Goal: Book appointment/travel/reservation

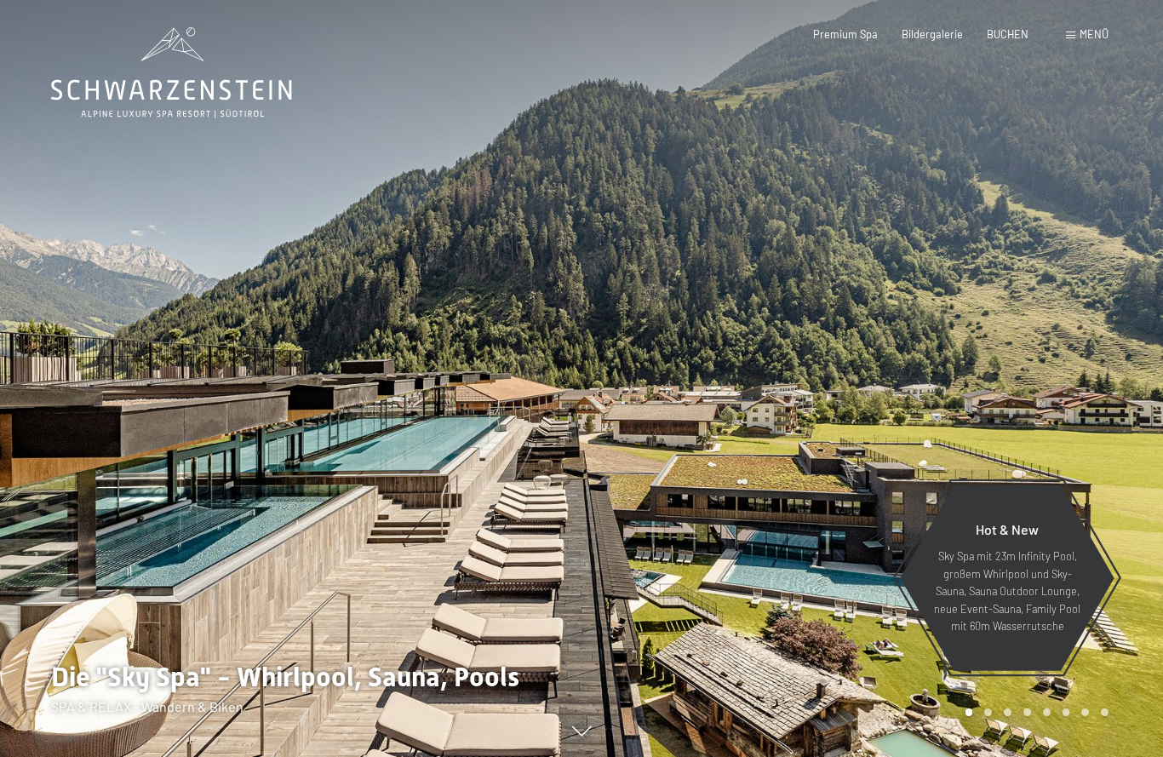
click at [1091, 35] on span "Menü" at bounding box center [1093, 34] width 29 height 14
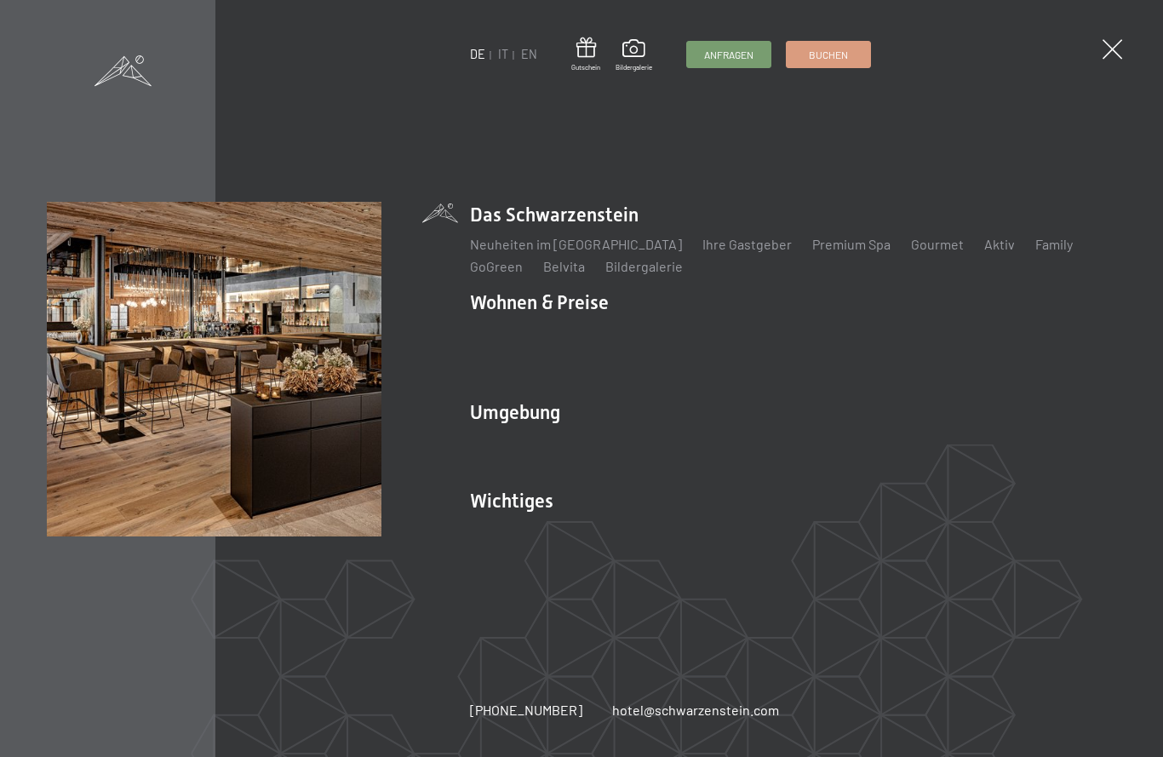
click at [934, 135] on div "DE IT EN Gutschein Bildergalerie Anfragen Buchen DE IT EN Das Schwarzenstein Ne…" at bounding box center [581, 378] width 1163 height 757
click at [521, 61] on link "EN" at bounding box center [529, 54] width 16 height 14
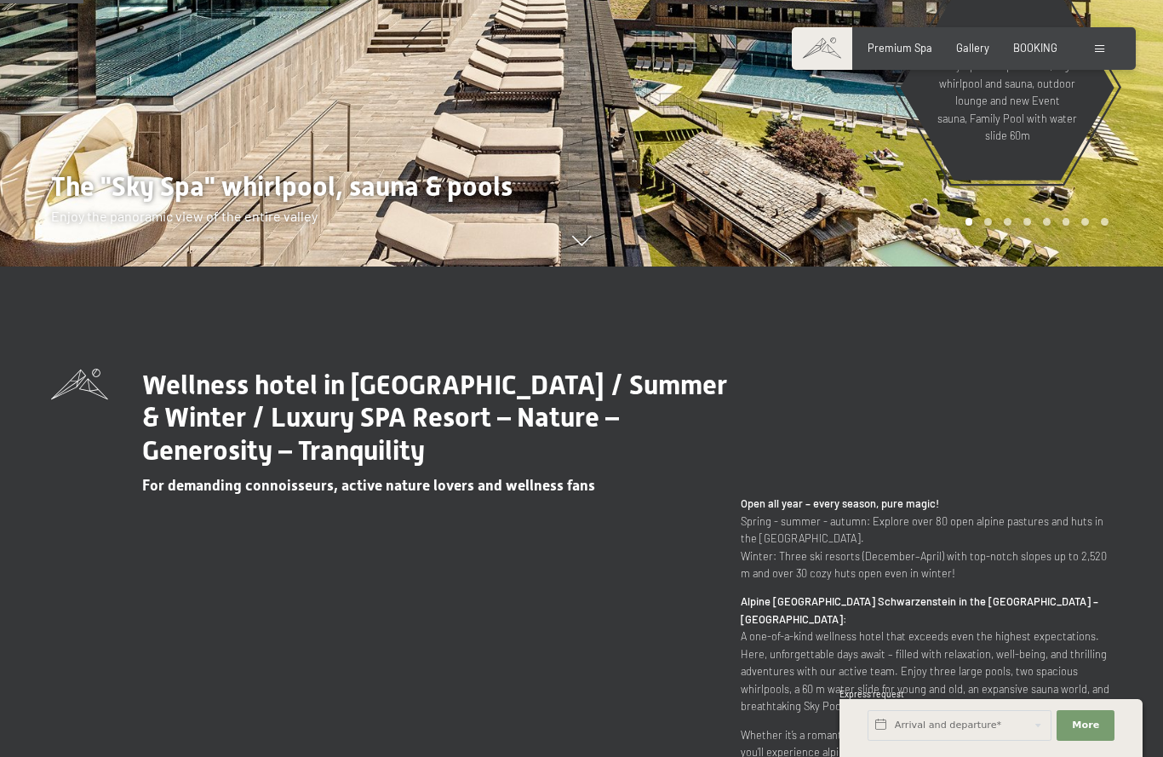
scroll to position [484, 0]
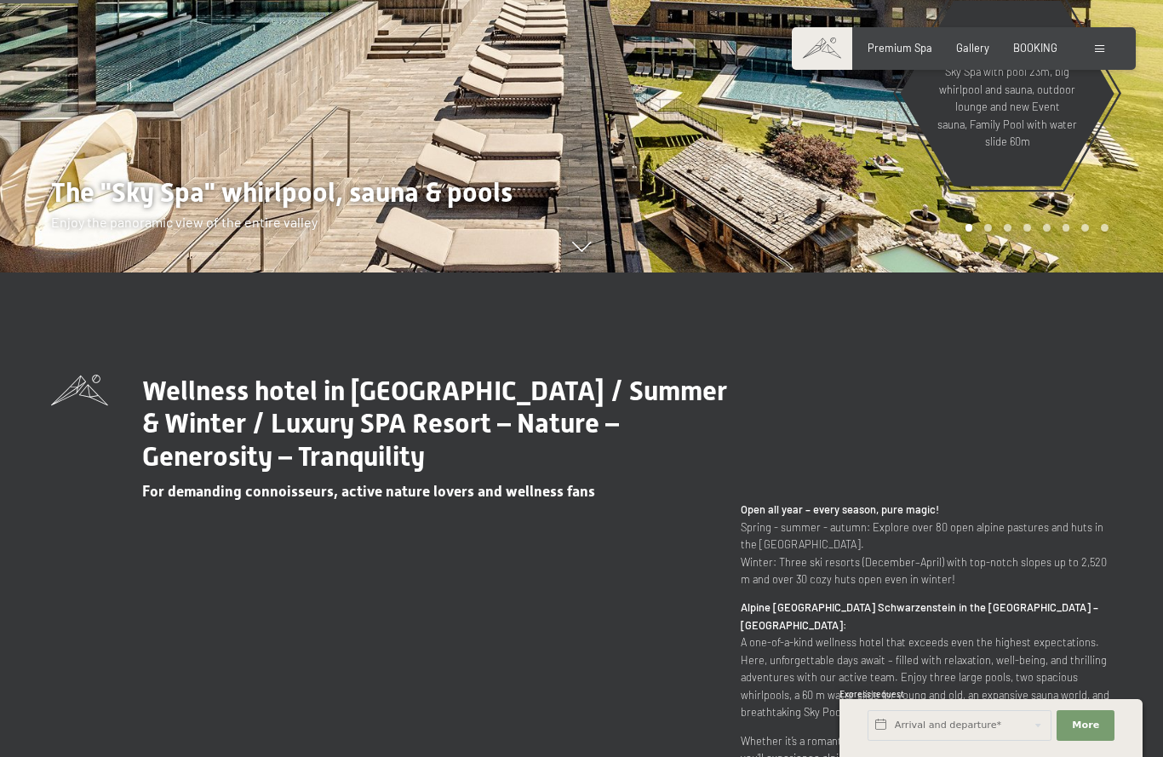
click at [1099, 50] on span at bounding box center [1098, 49] width 9 height 8
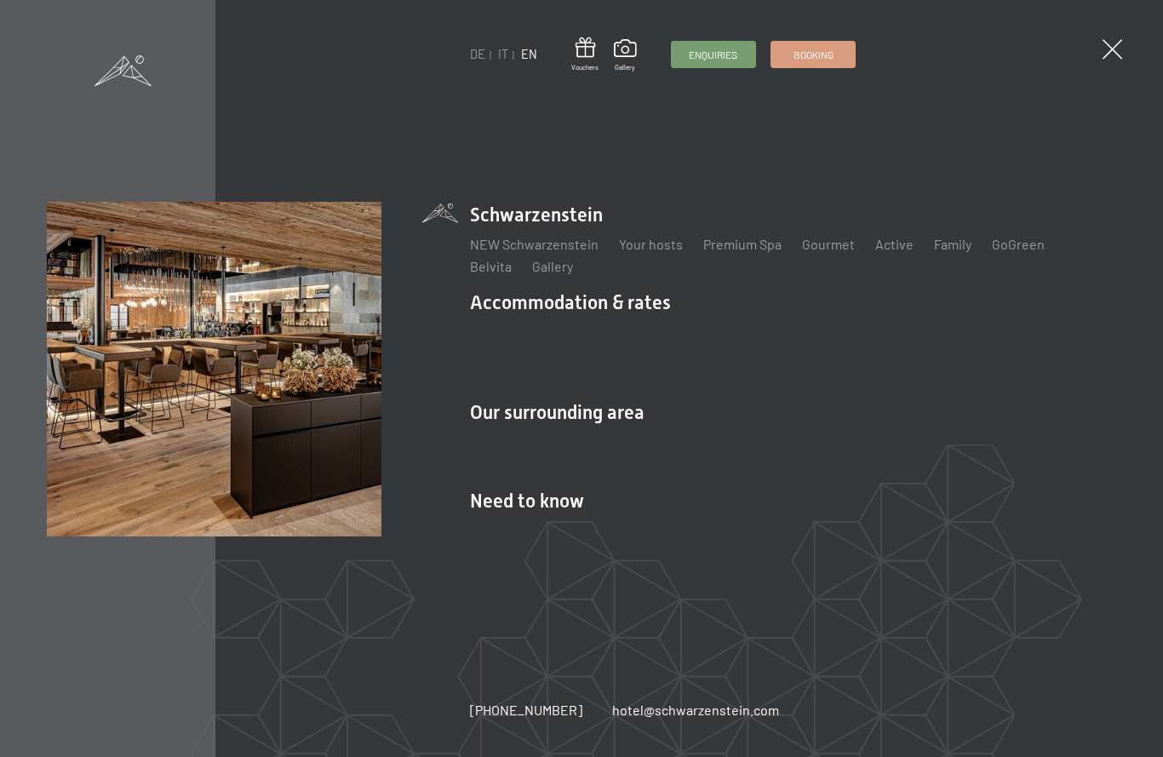
click at [507, 54] on link "IT" at bounding box center [503, 54] width 10 height 14
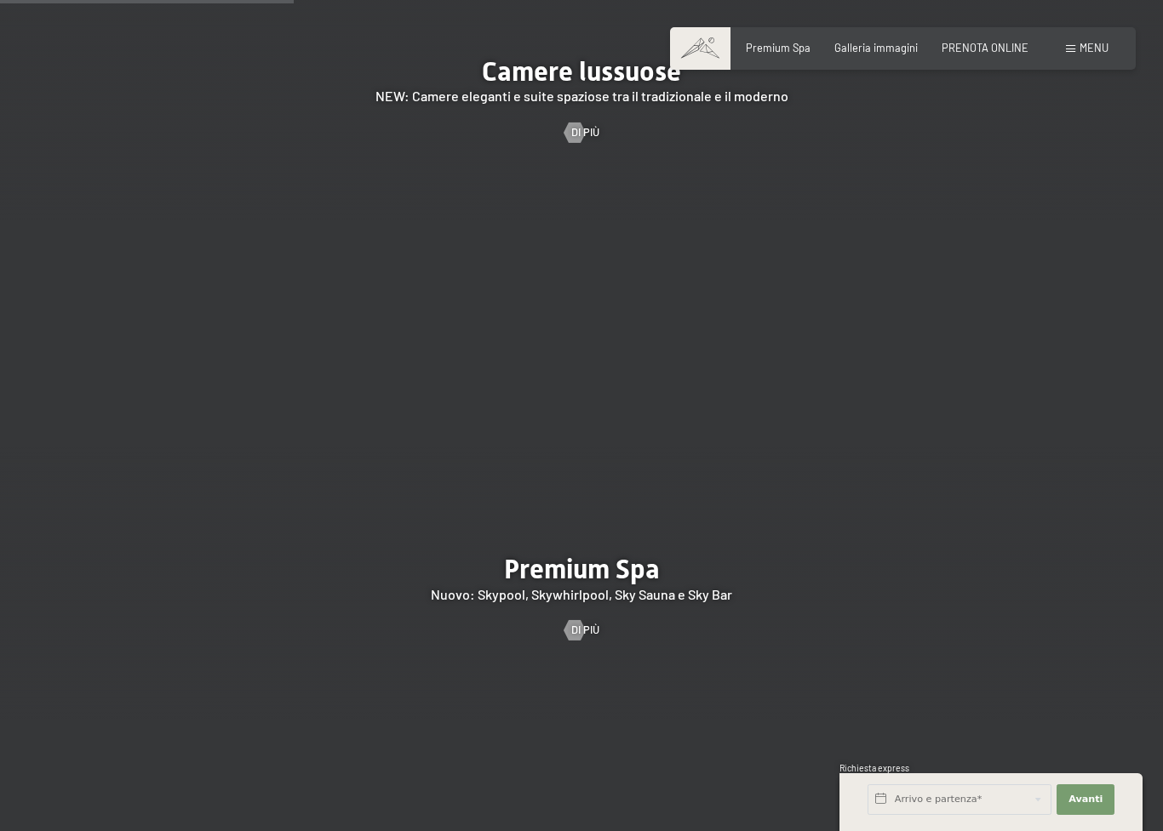
scroll to position [1819, 0]
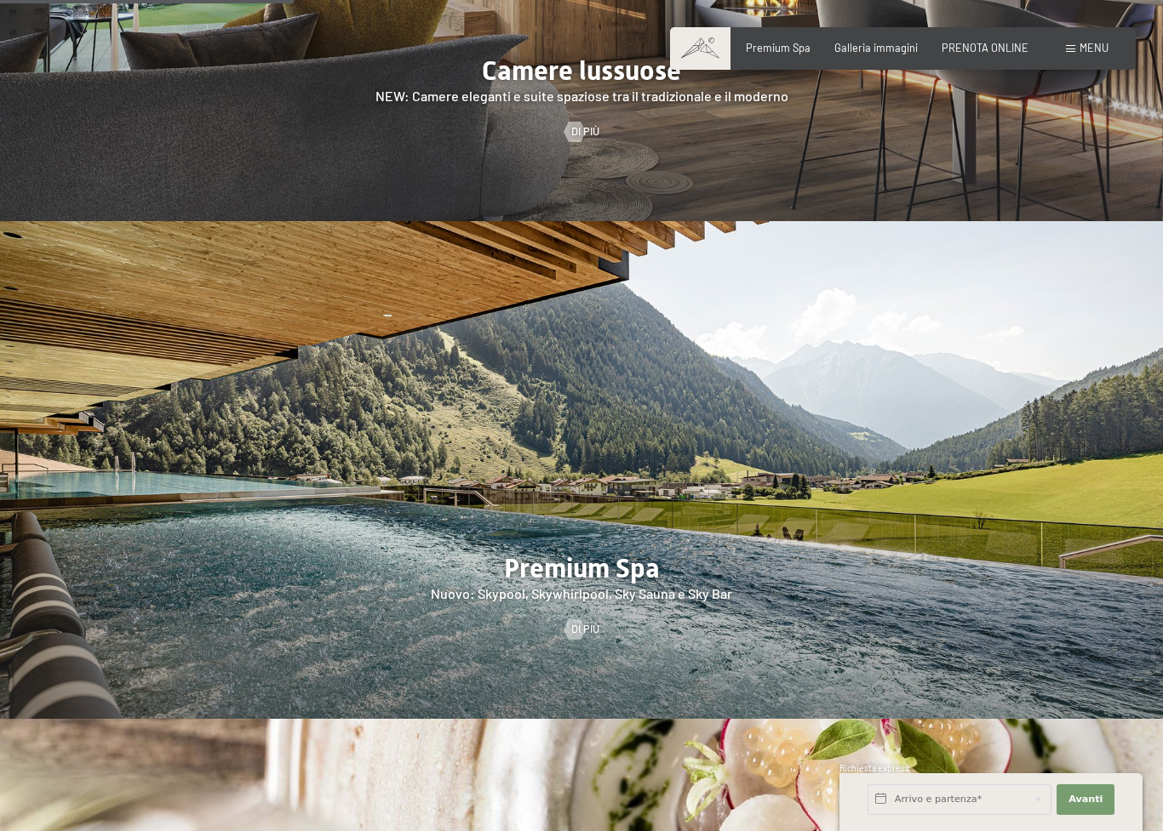
click at [615, 523] on div at bounding box center [581, 470] width 1163 height 498
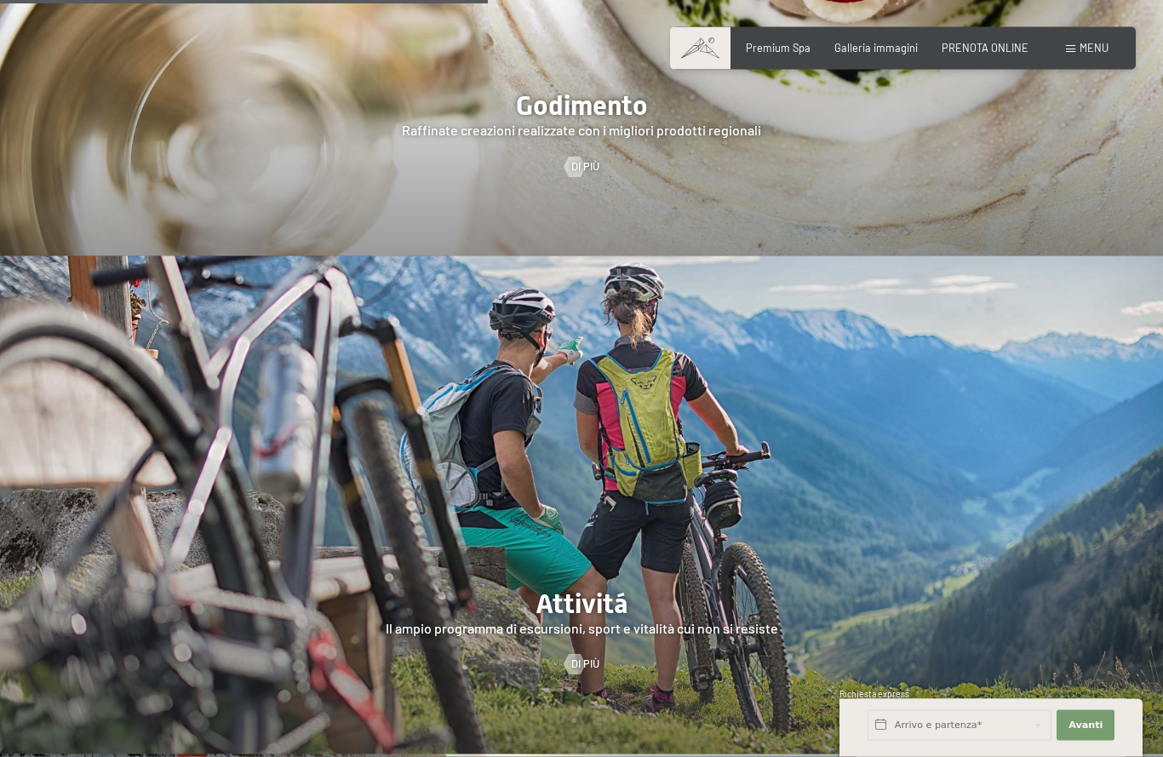
scroll to position [2705, 0]
click at [968, 49] on span "PRENOTA ONLINE" at bounding box center [984, 48] width 87 height 14
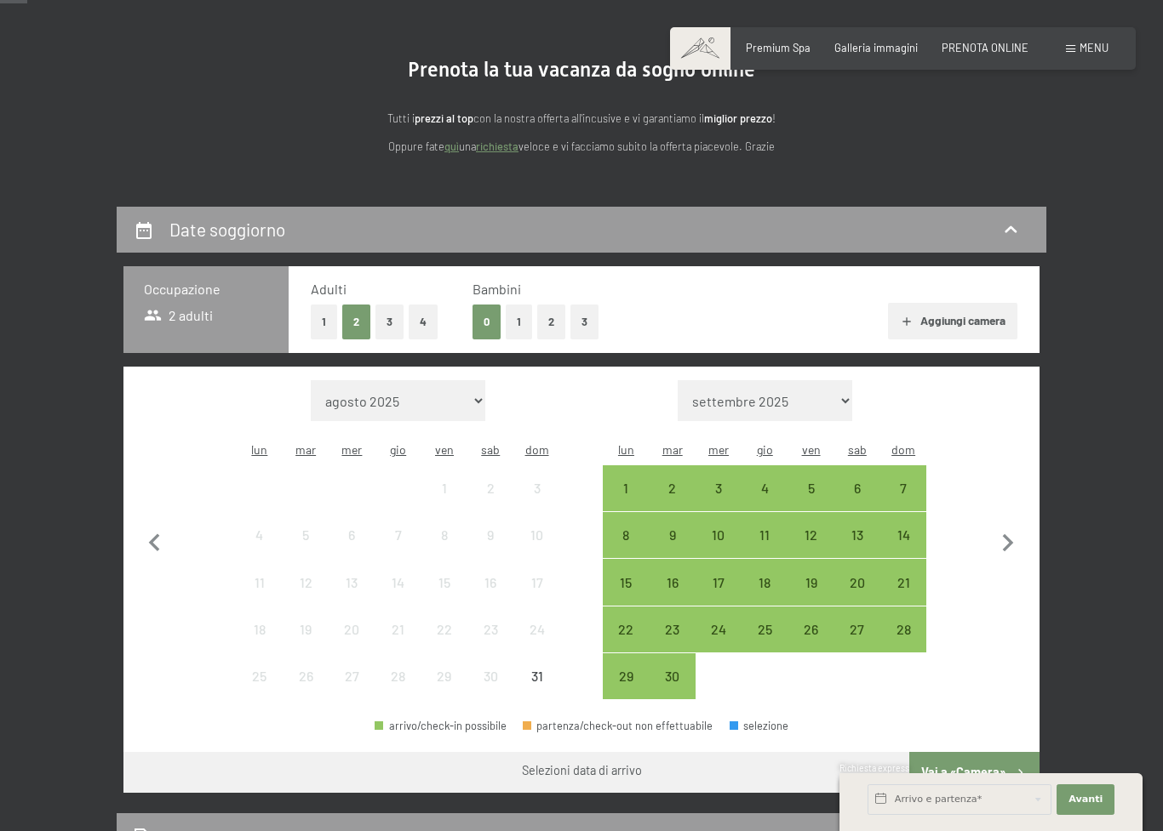
scroll to position [132, 0]
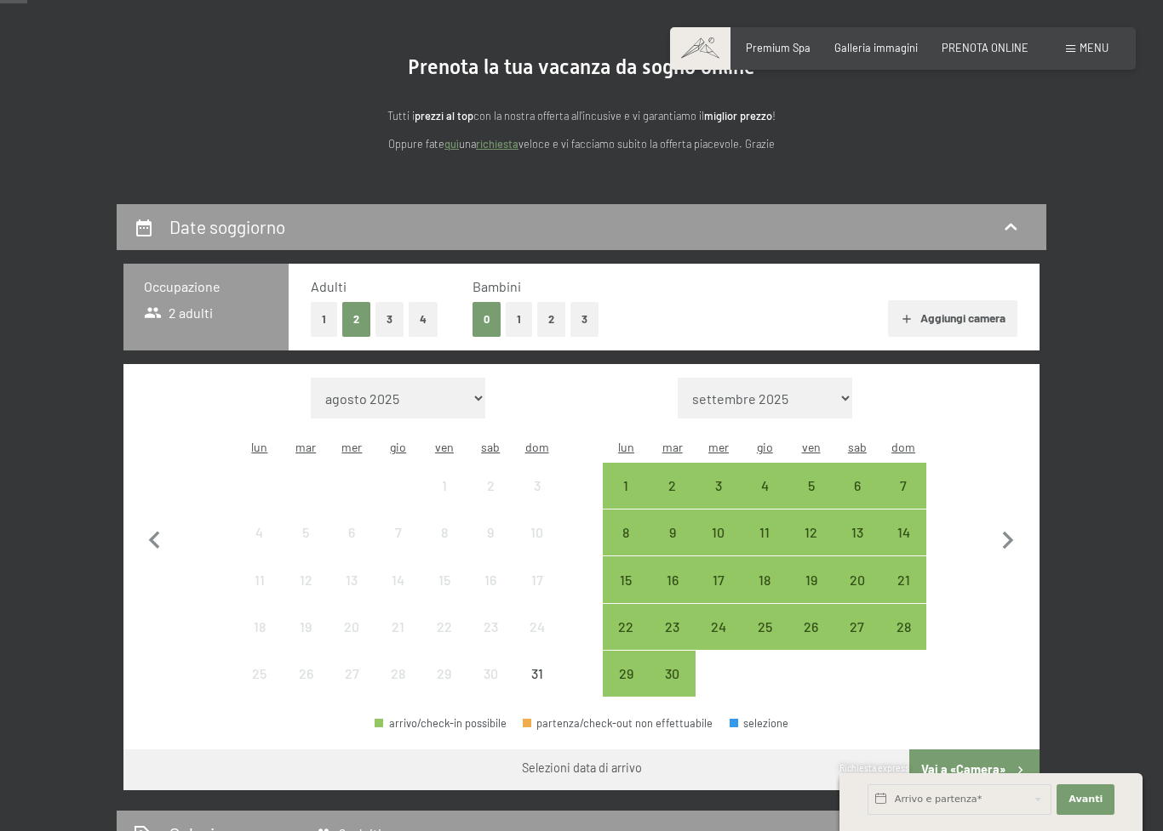
click at [1005, 506] on button "button" at bounding box center [1008, 538] width 36 height 320
select select "2025-09-01"
select select "2025-10-01"
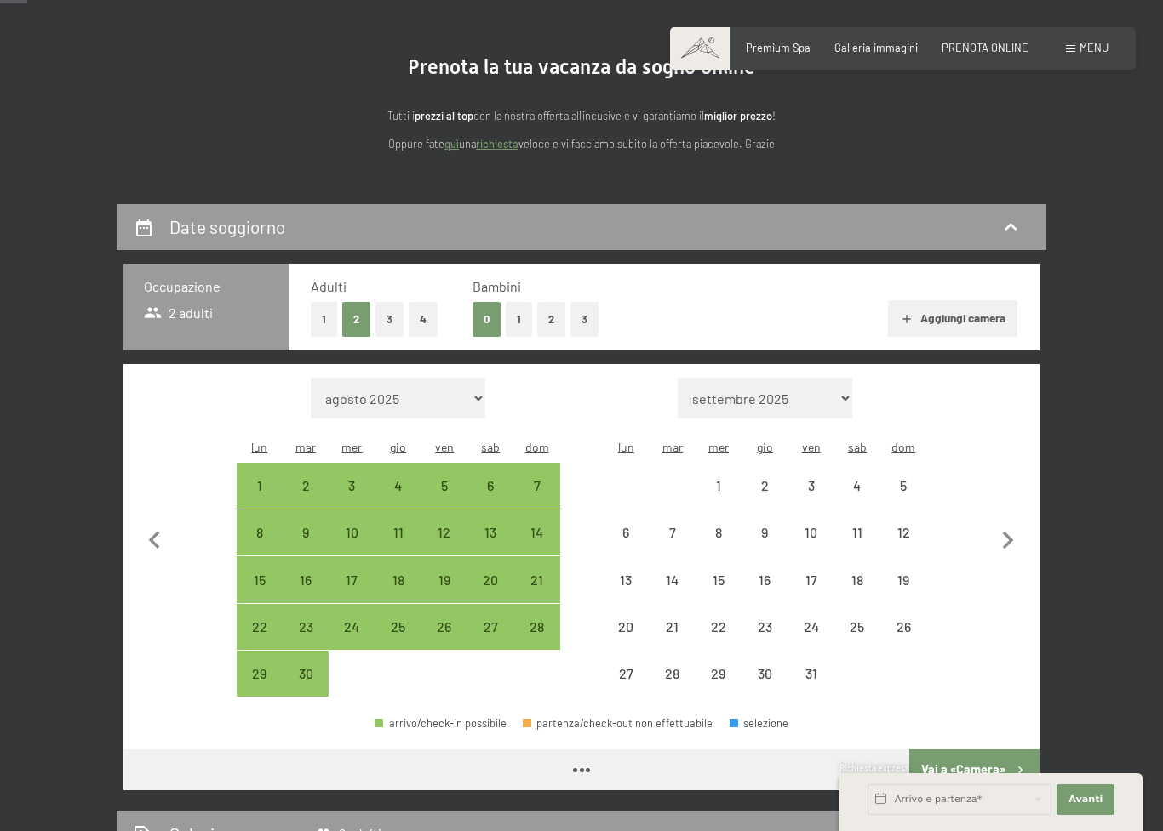
click at [1010, 534] on icon "button" at bounding box center [1008, 541] width 36 height 36
select select "2025-10-01"
select select "2025-11-01"
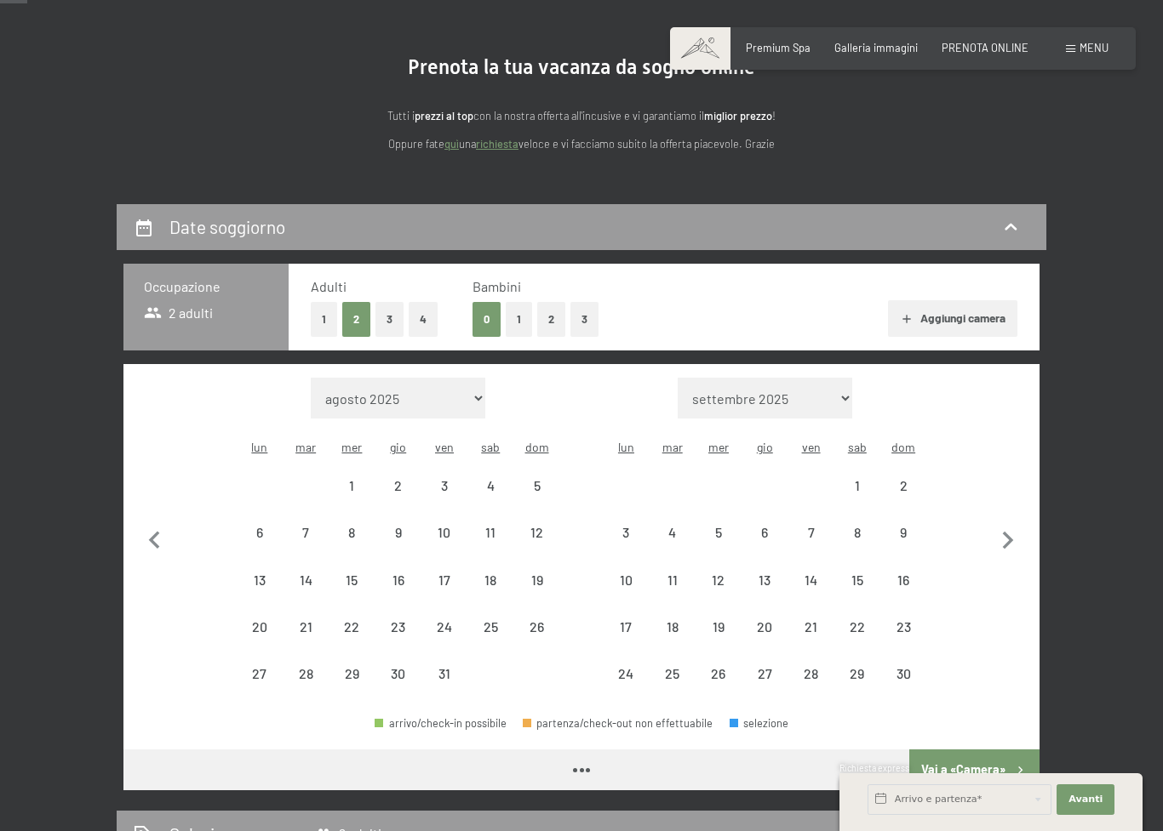
select select "2025-10-01"
select select "2025-11-01"
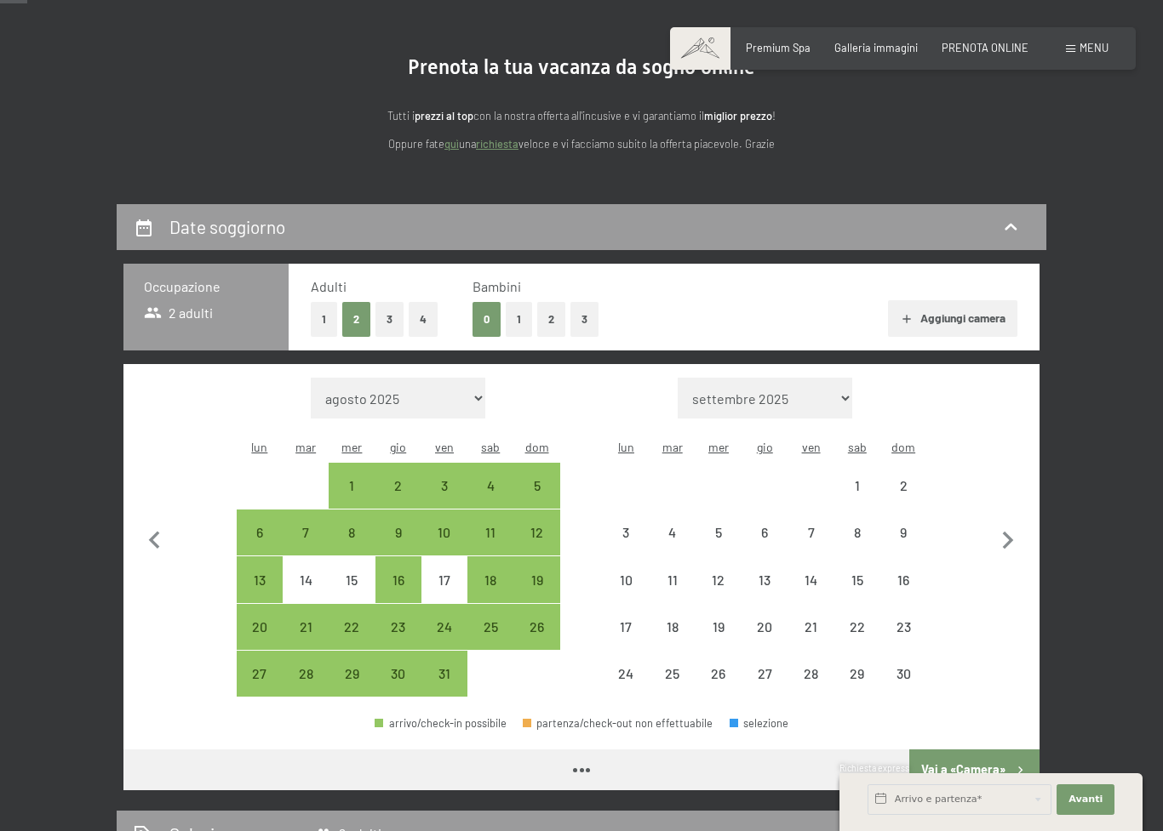
click at [1006, 532] on icon "button" at bounding box center [1008, 541] width 11 height 18
select select "2025-11-01"
select select "2025-12-01"
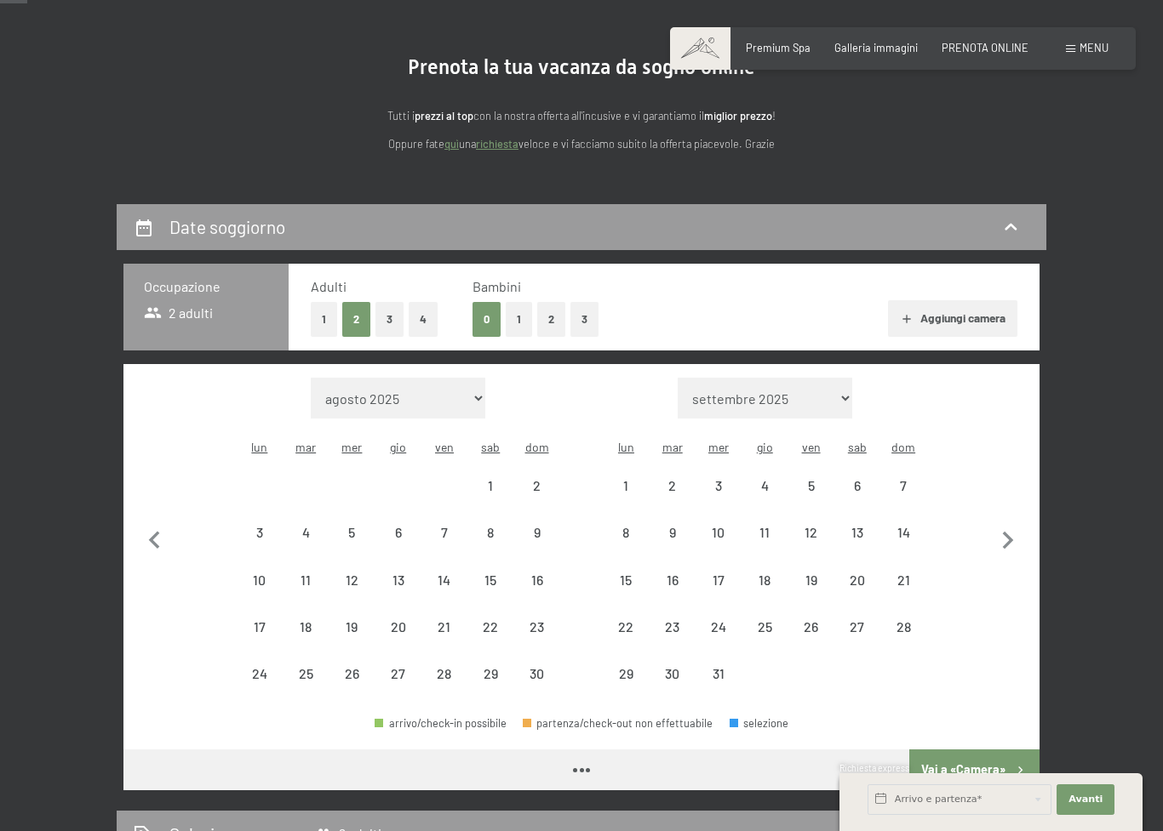
select select "2025-11-01"
select select "2025-12-01"
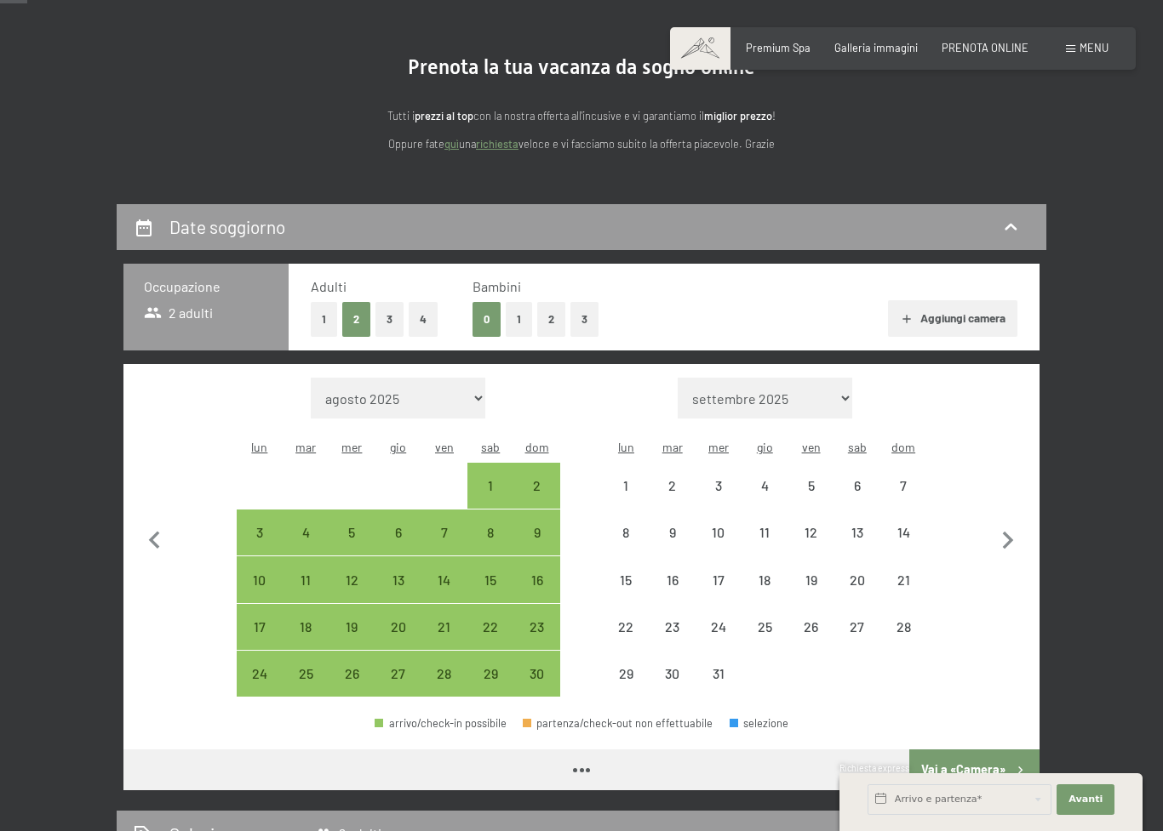
select select "2025-11-01"
select select "2025-12-01"
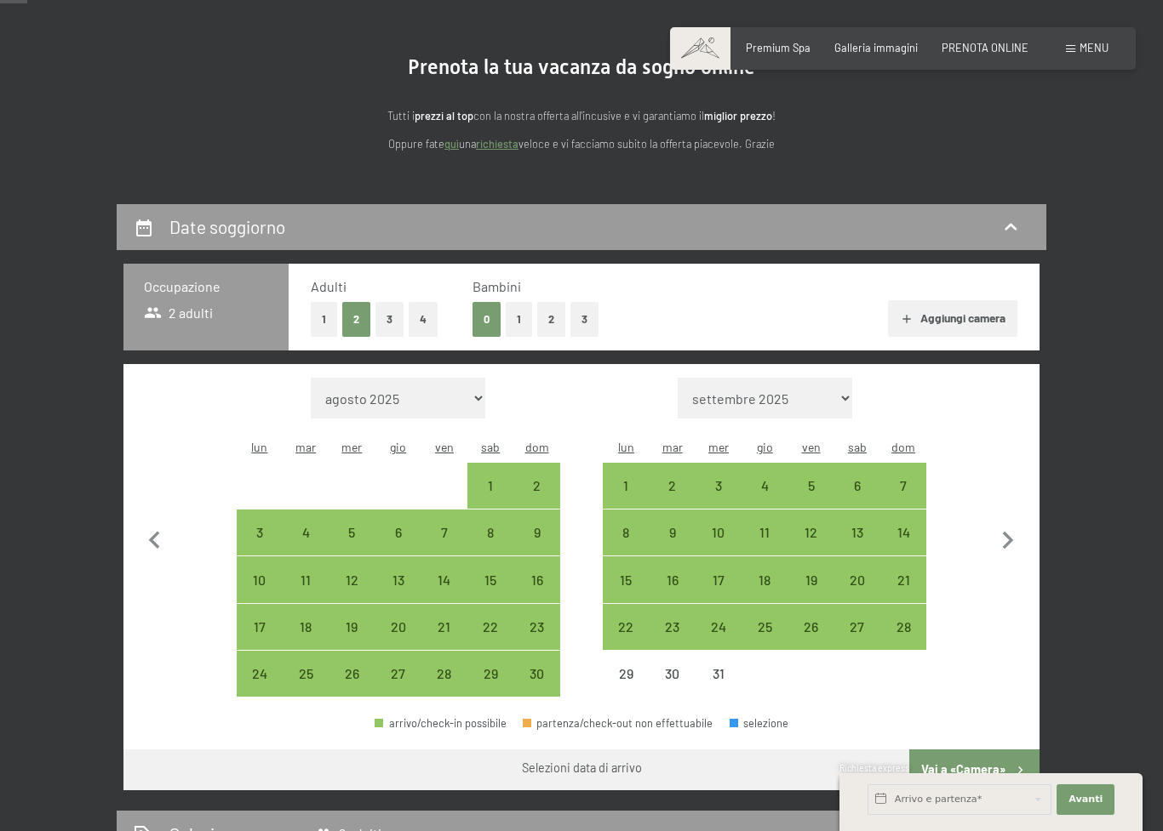
click at [862, 620] on div "27" at bounding box center [857, 641] width 43 height 43
select select "2025-11-01"
select select "2025-12-01"
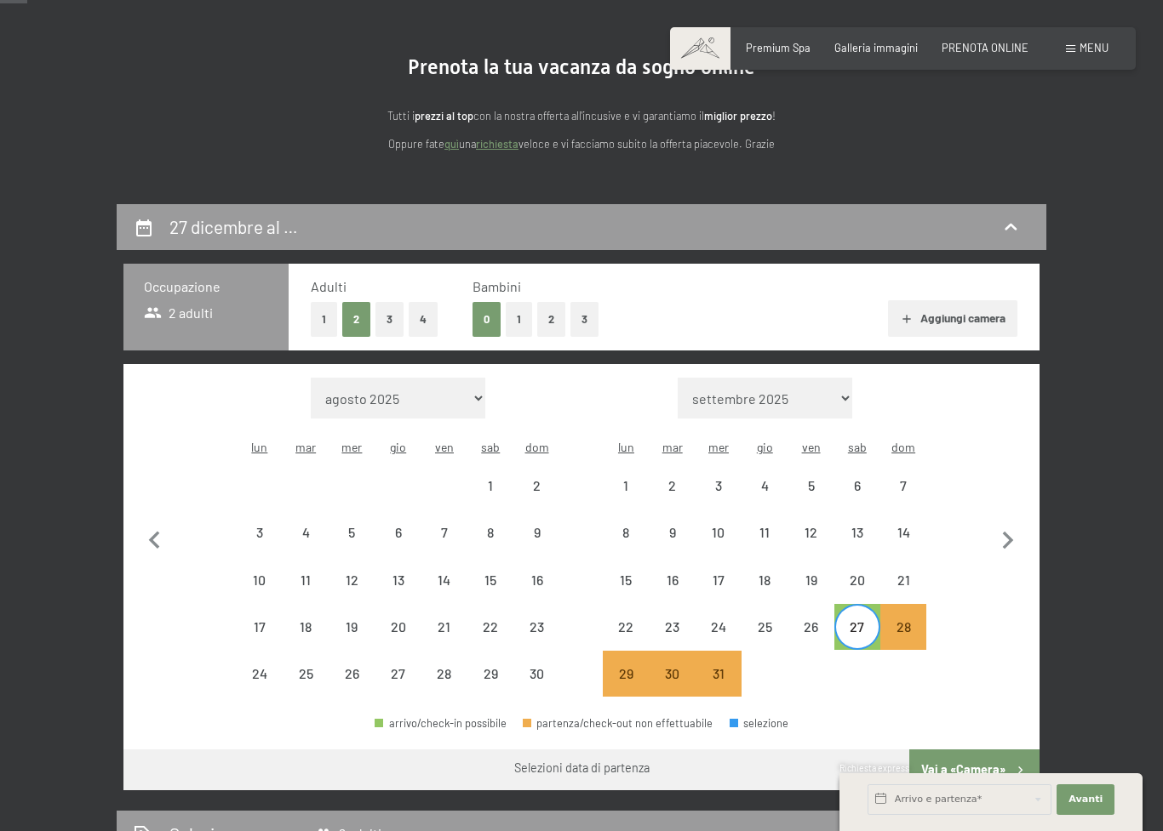
click at [1005, 525] on icon "button" at bounding box center [1008, 541] width 36 height 36
select select "2025-12-01"
select select "2026-01-01"
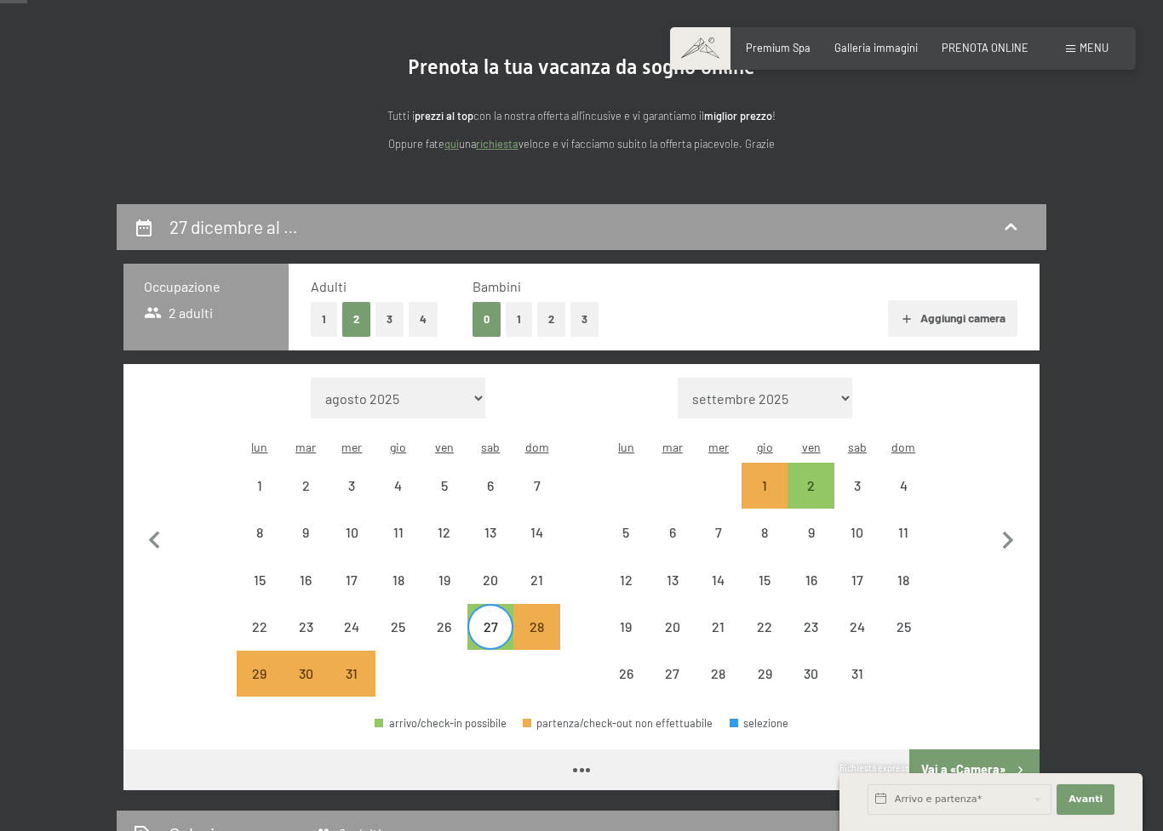
select select "2025-12-01"
select select "2026-01-01"
click at [808, 479] on div "2" at bounding box center [810, 500] width 43 height 43
select select "2025-12-01"
select select "2026-01-01"
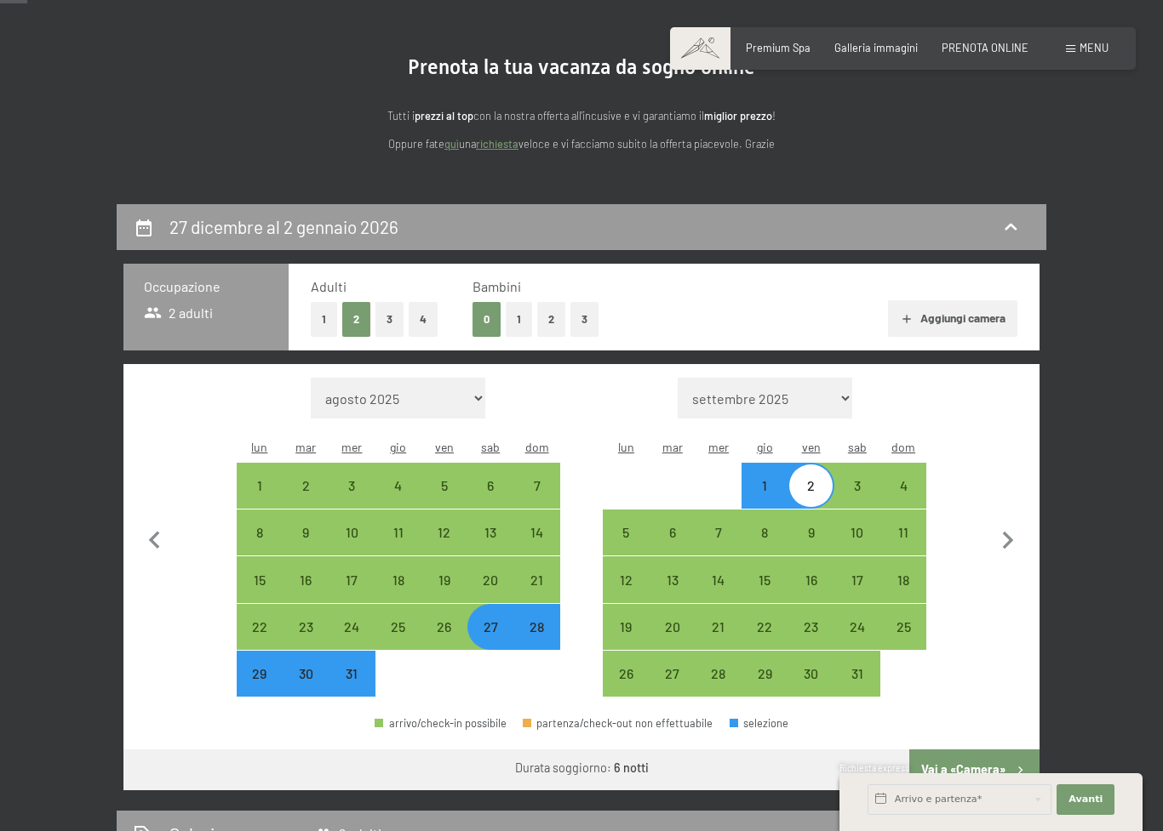
click at [977, 750] on button "Vai a «Camera»" at bounding box center [974, 770] width 130 height 41
select select "2025-12-01"
select select "2026-01-01"
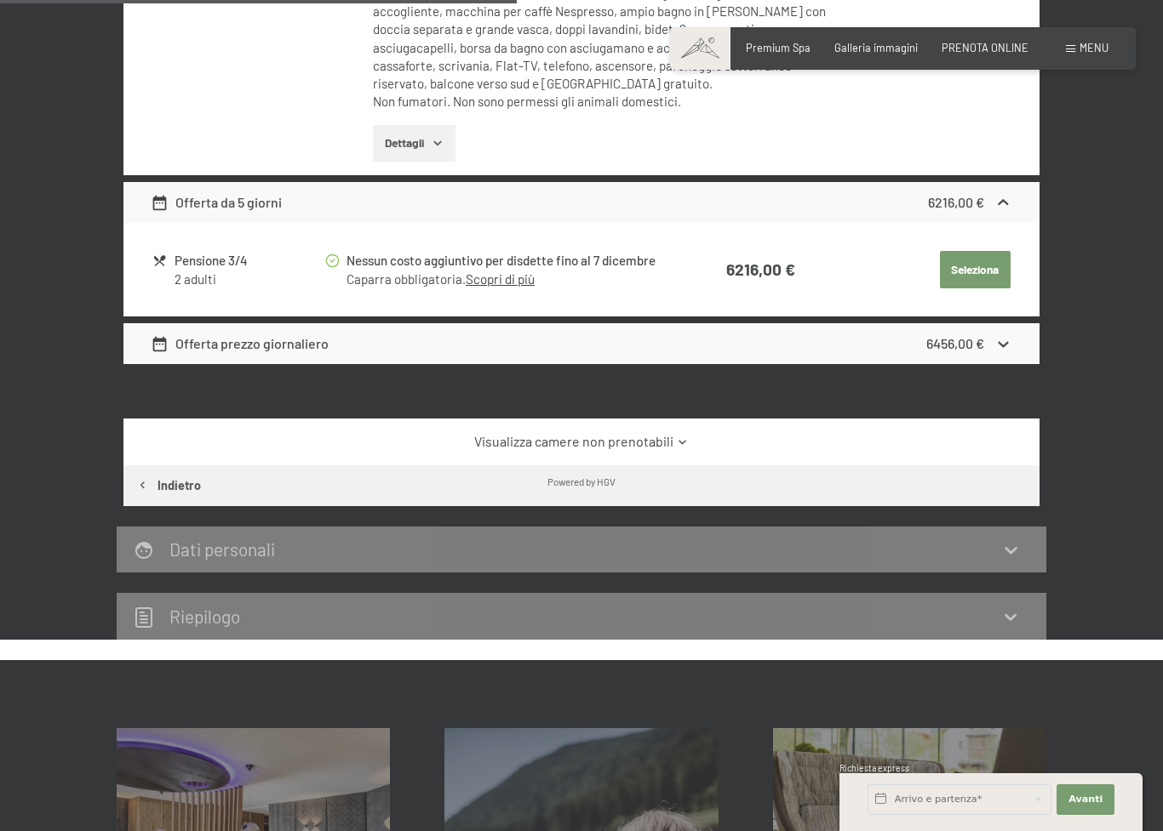
scroll to position [700, 0]
click at [997, 334] on div "6456,00 €" at bounding box center [969, 344] width 86 height 20
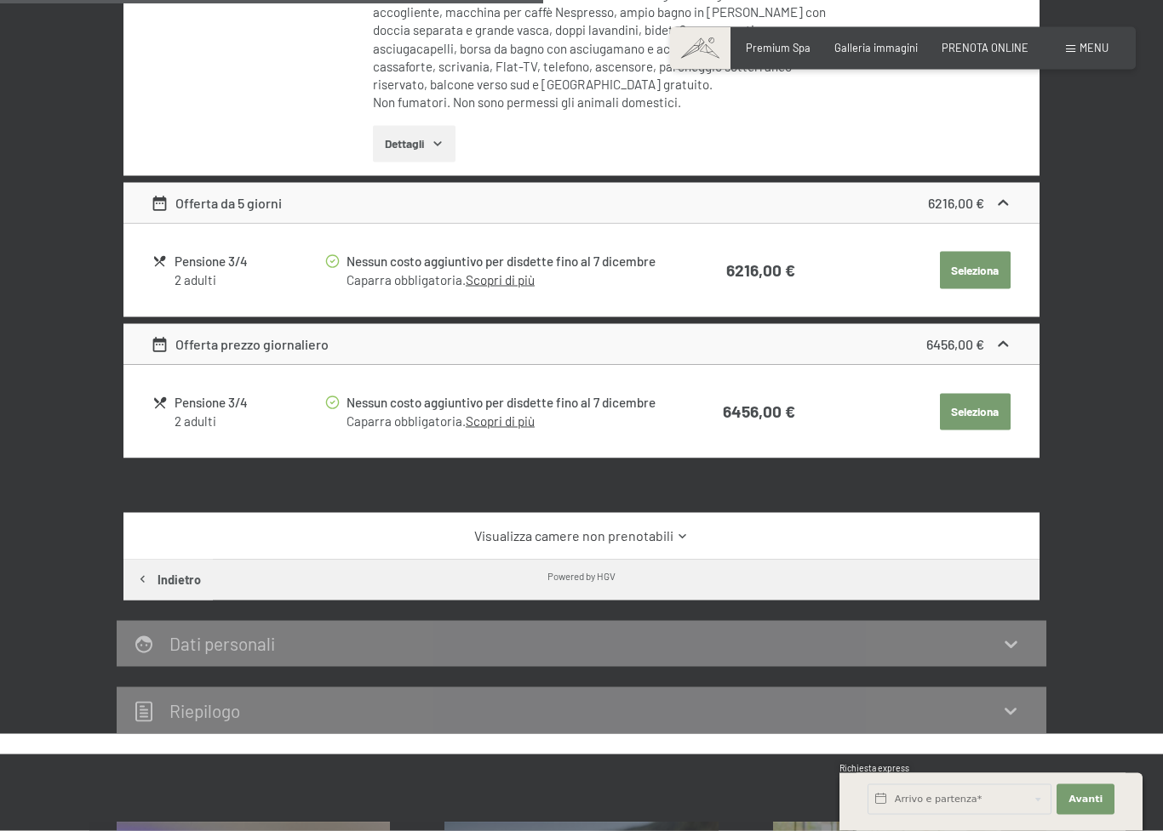
scroll to position [701, 0]
click at [991, 182] on div "Offerta da 5 giorni 6216,00 €" at bounding box center [581, 202] width 916 height 41
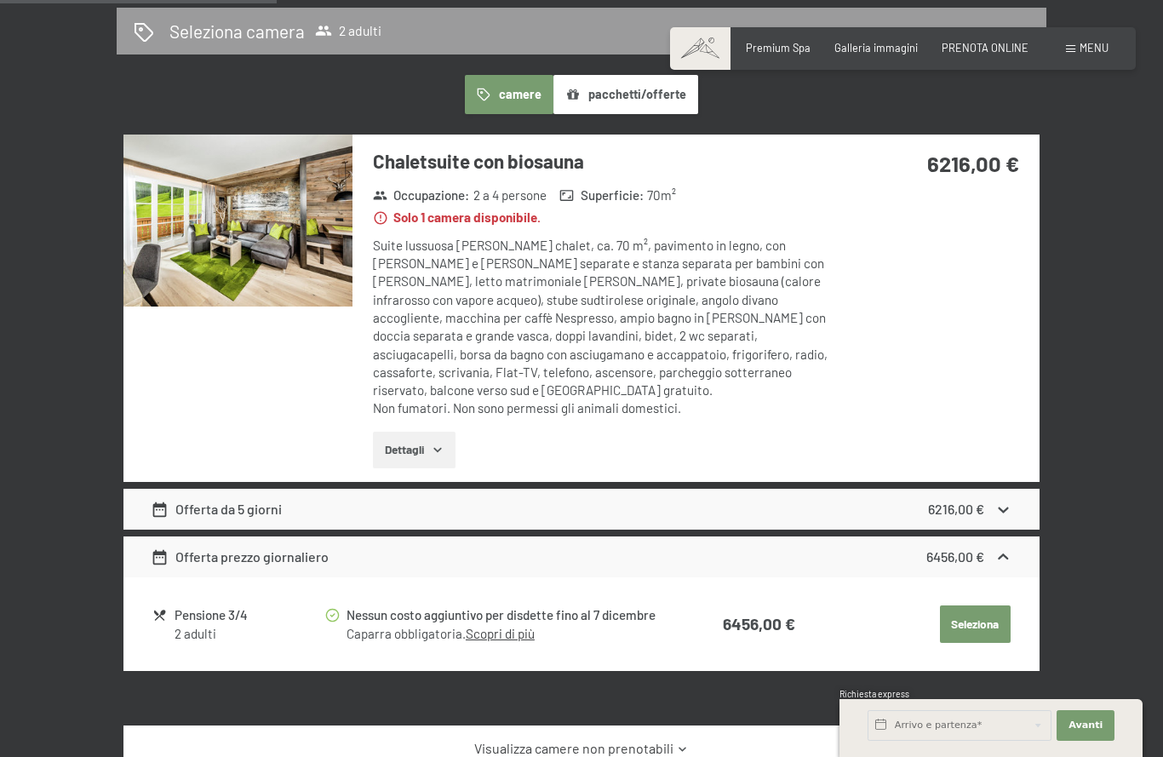
scroll to position [360, 0]
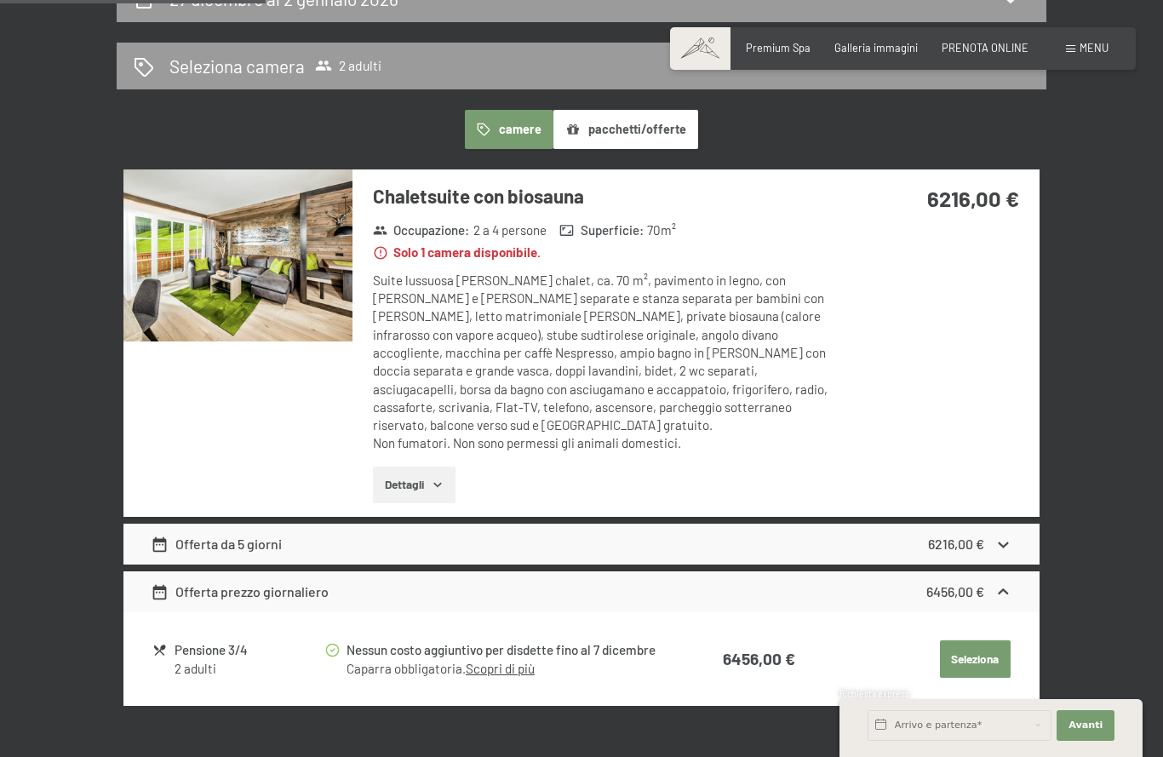
click at [423, 466] on button "Dettagli" at bounding box center [414, 484] width 83 height 37
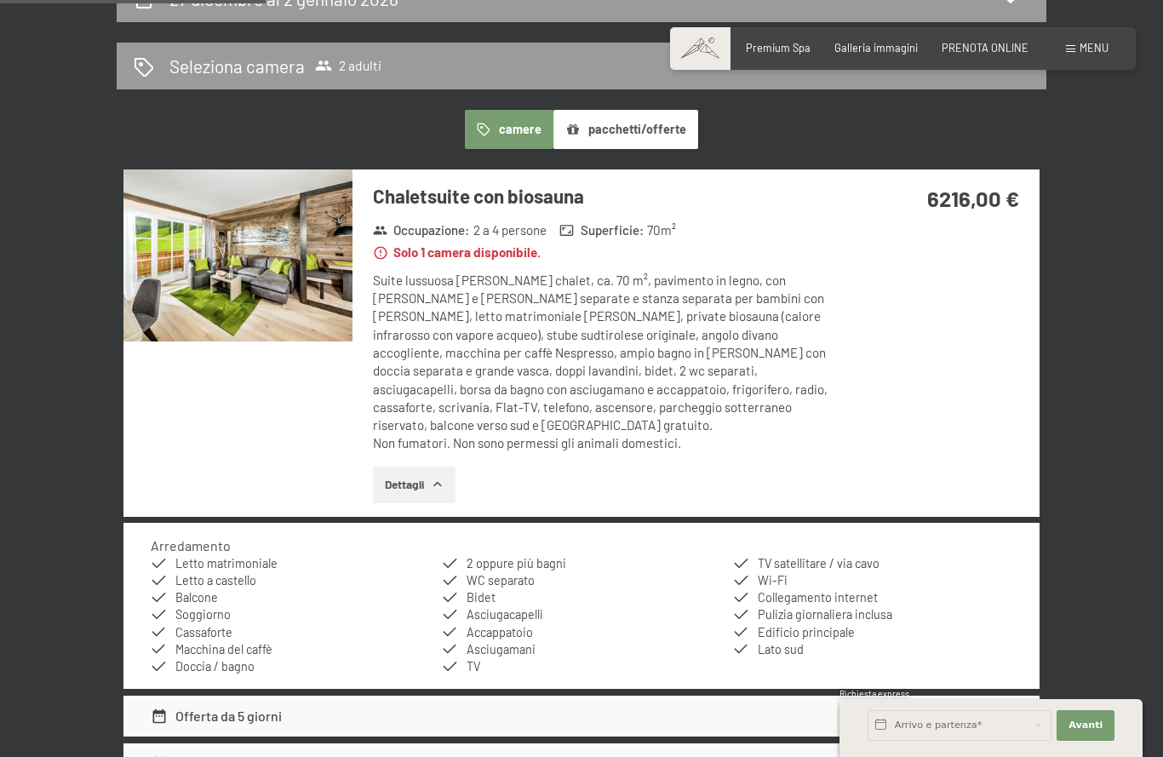
click at [291, 273] on img at bounding box center [237, 255] width 229 height 172
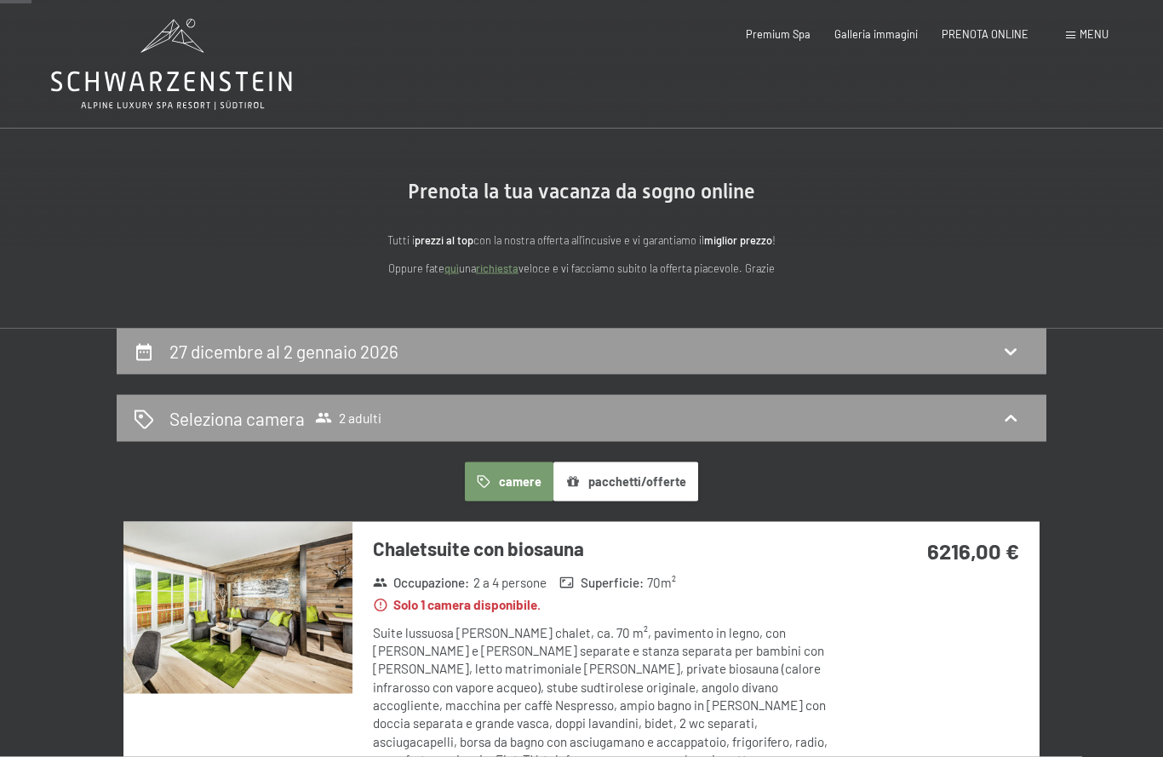
scroll to position [0, 0]
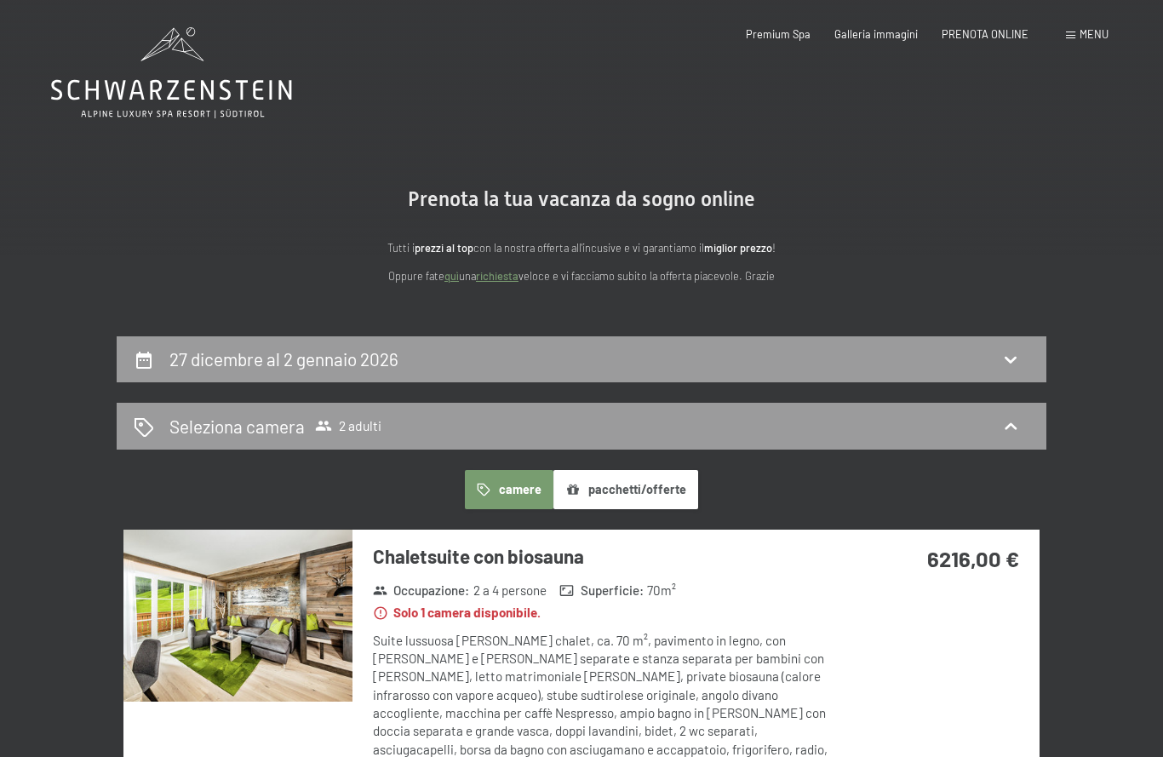
click at [805, 350] on div "27 dicembre al 2 gennaio 2026" at bounding box center [581, 358] width 895 height 25
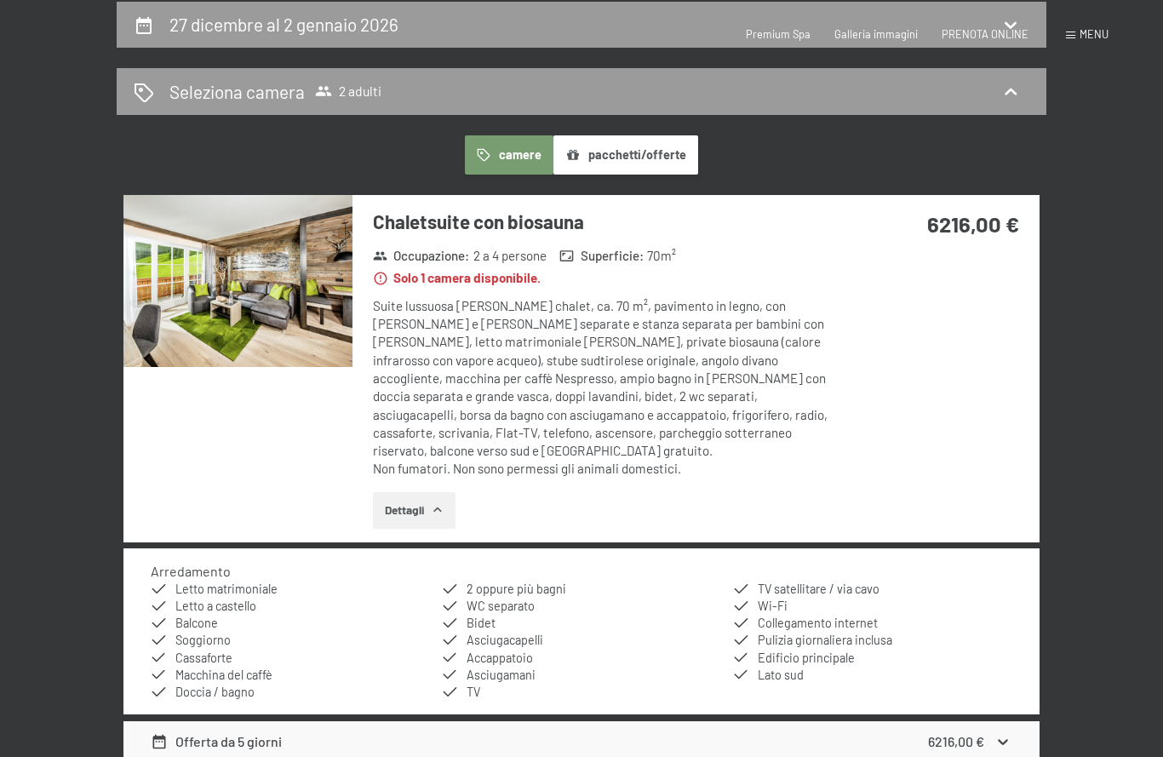
select select "2025-12-01"
select select "2026-01-01"
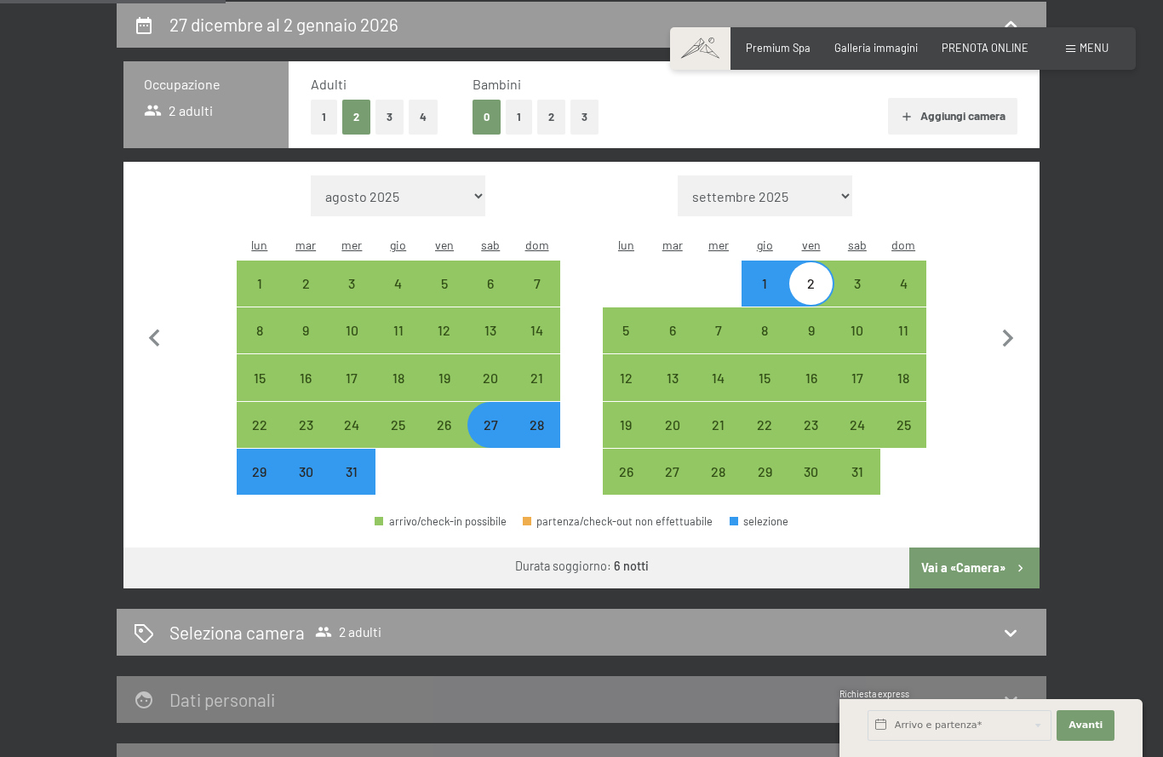
click at [323, 465] on div "30" at bounding box center [305, 486] width 43 height 43
select select "2025-12-01"
select select "2026-01-01"
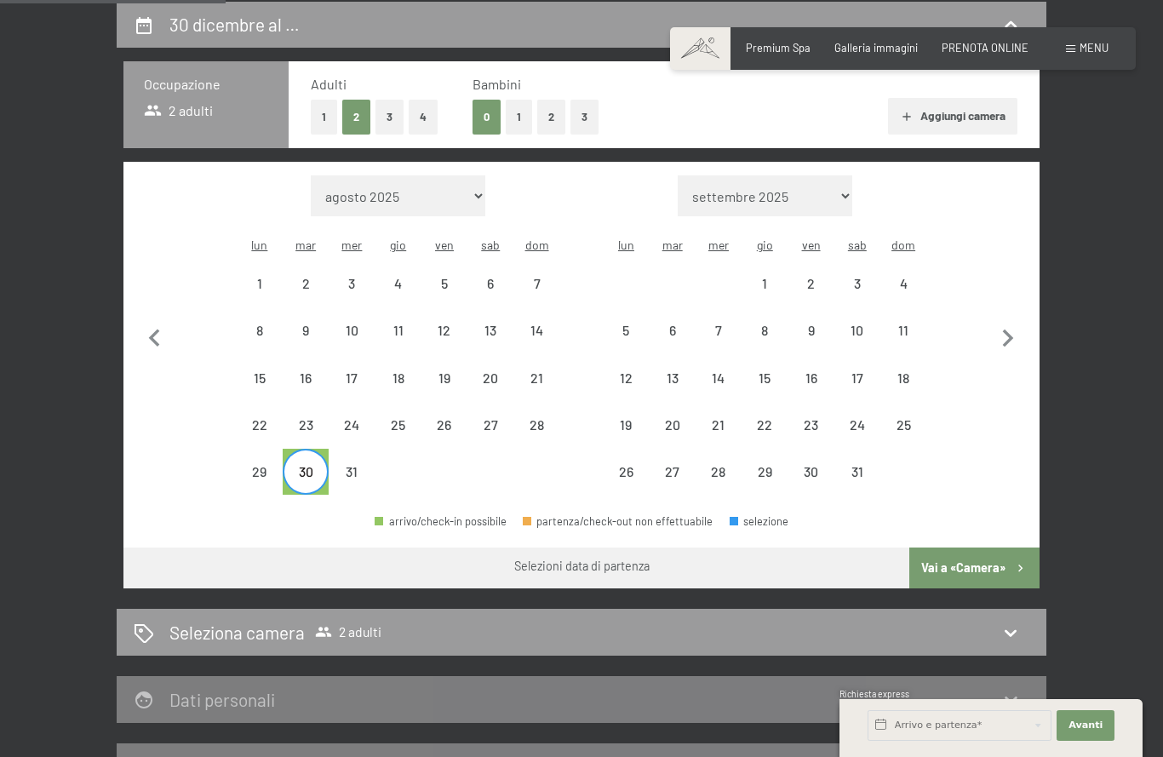
click at [814, 277] on div "2" at bounding box center [810, 298] width 43 height 43
select select "2025-12-01"
select select "2026-01-01"
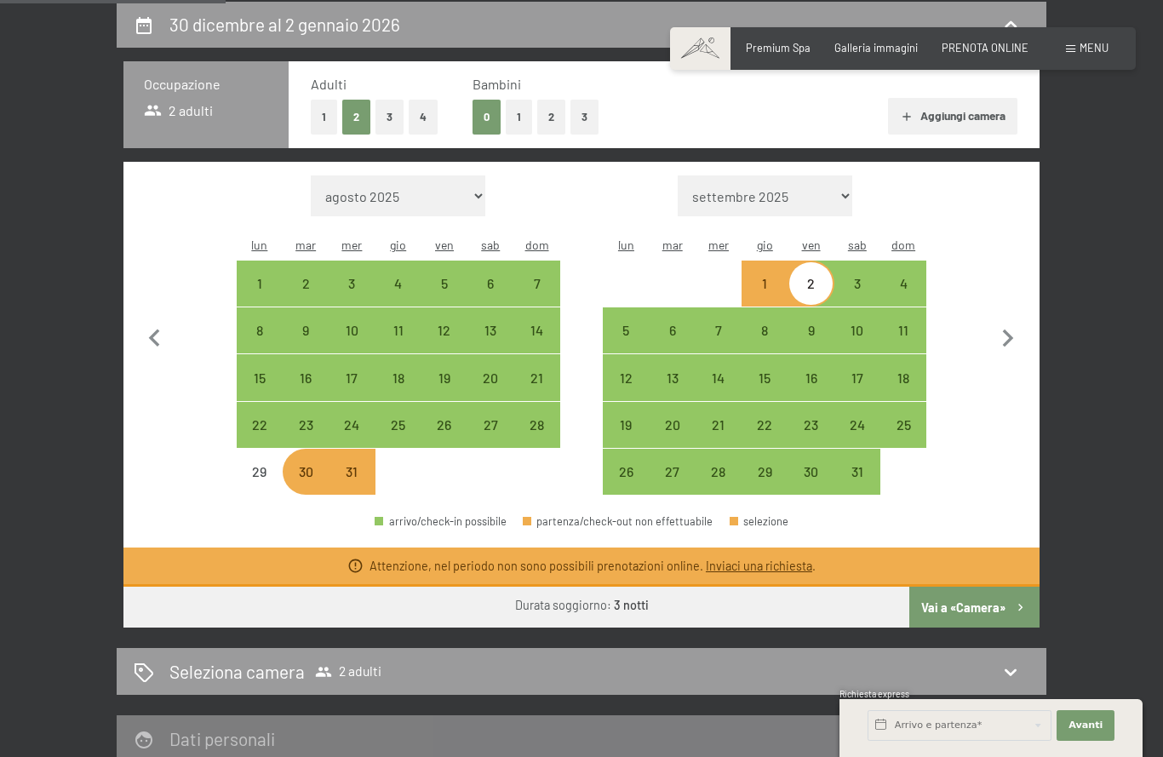
click at [263, 465] on div "29" at bounding box center [259, 486] width 43 height 43
select select "2025-12-01"
select select "2026-01-01"
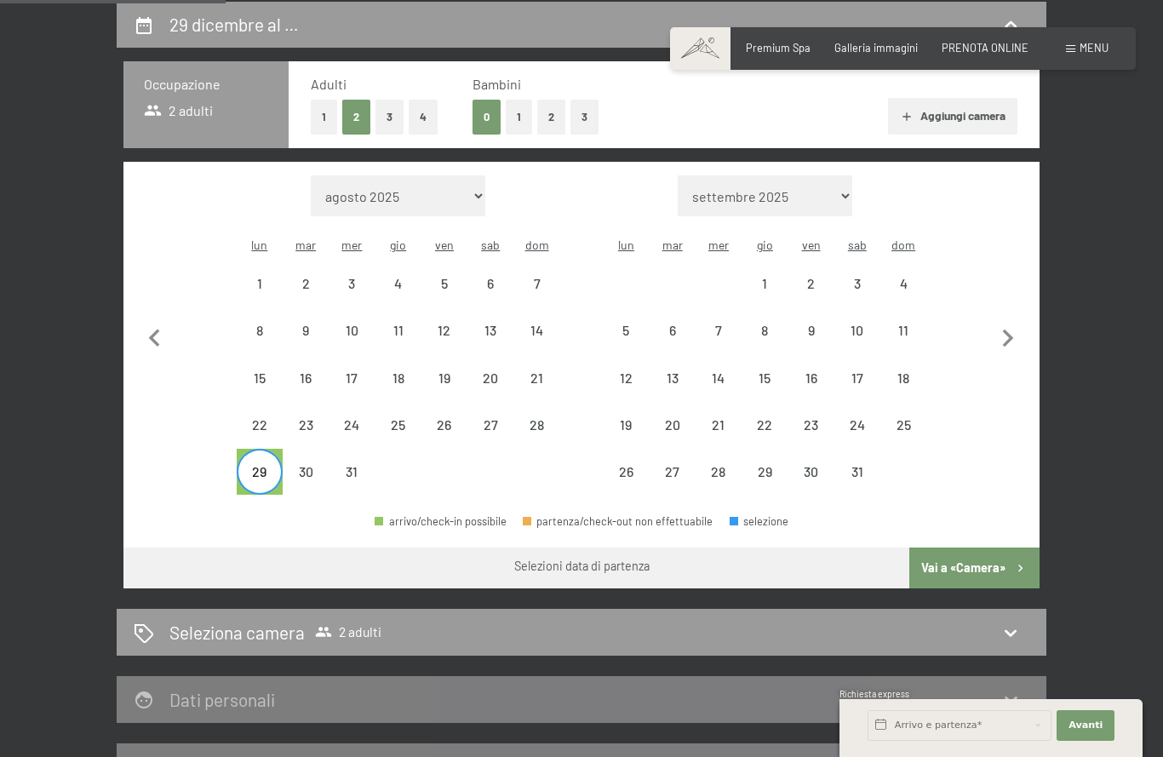
click at [817, 277] on div "2" at bounding box center [810, 298] width 43 height 43
select select "2025-12-01"
select select "2026-01-01"
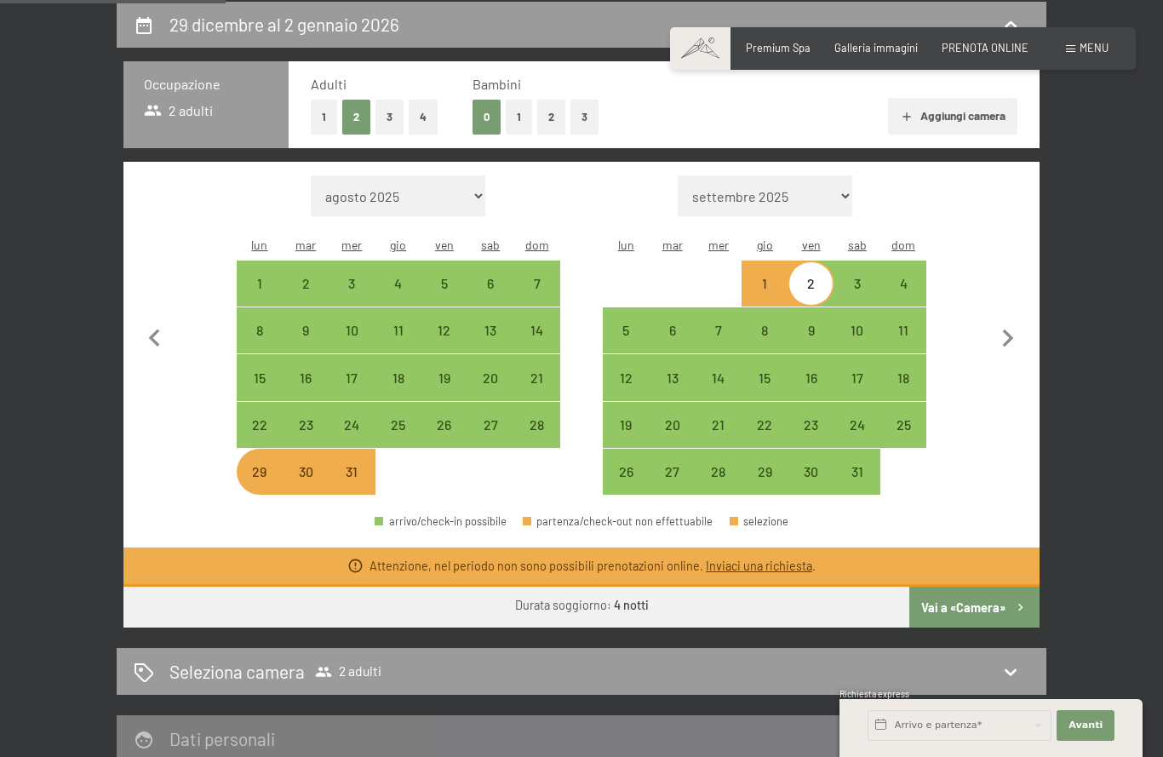
click at [406, 418] on div "25" at bounding box center [398, 439] width 43 height 43
select select "2025-12-01"
select select "2026-01-01"
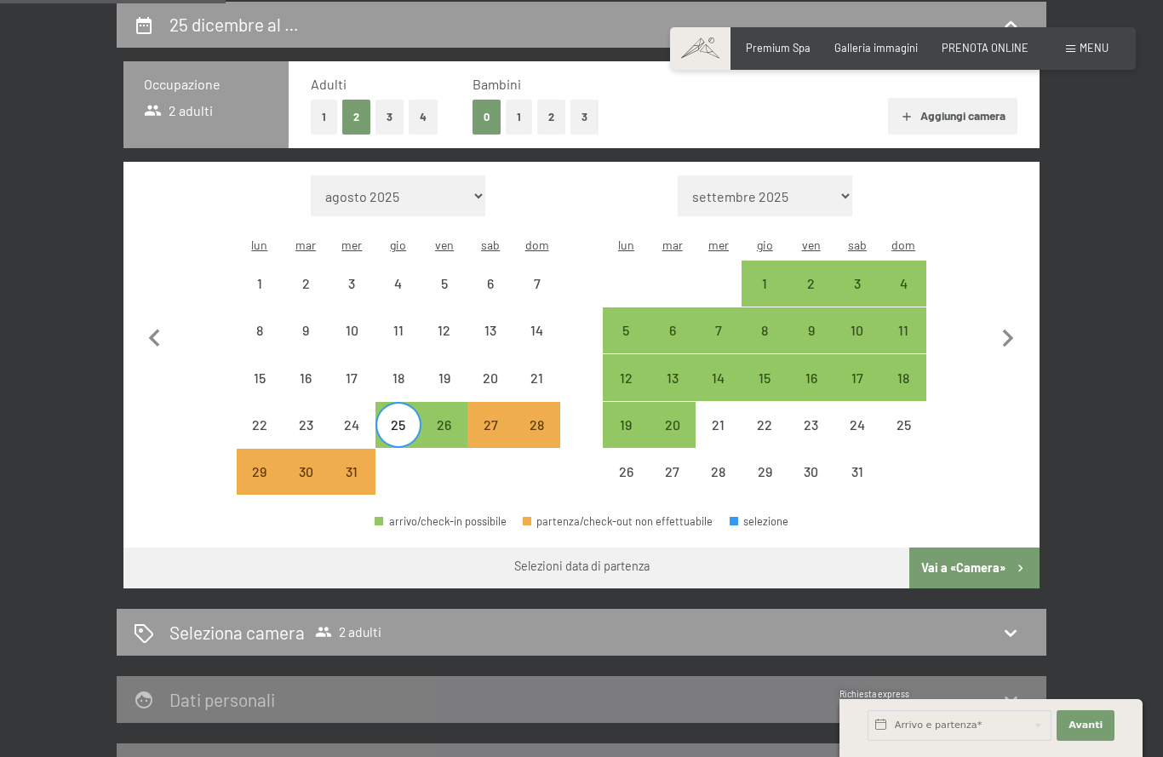
click at [448, 418] on div "26" at bounding box center [444, 439] width 43 height 43
select select "2025-12-01"
select select "2026-01-01"
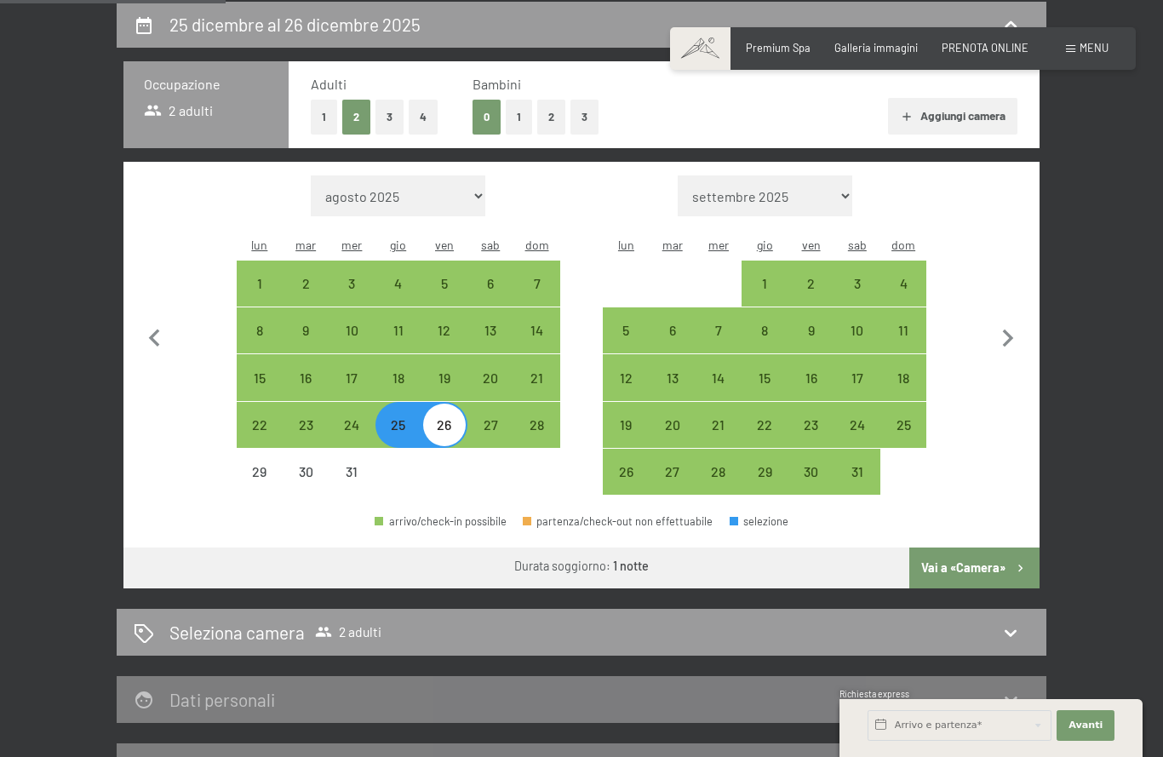
click at [809, 277] on div "2" at bounding box center [810, 298] width 43 height 43
select select "2025-12-01"
select select "2026-01-01"
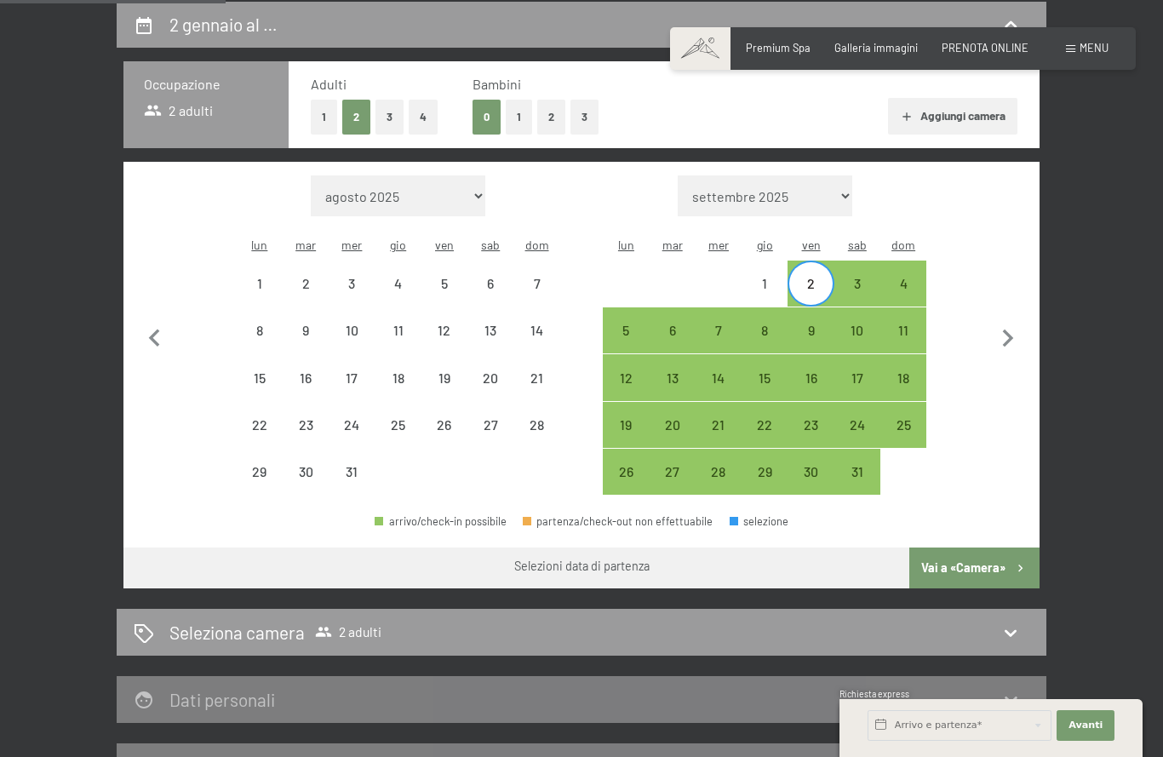
click at [459, 403] on div "26" at bounding box center [444, 424] width 43 height 43
select select "2025-12-01"
select select "2026-01-01"
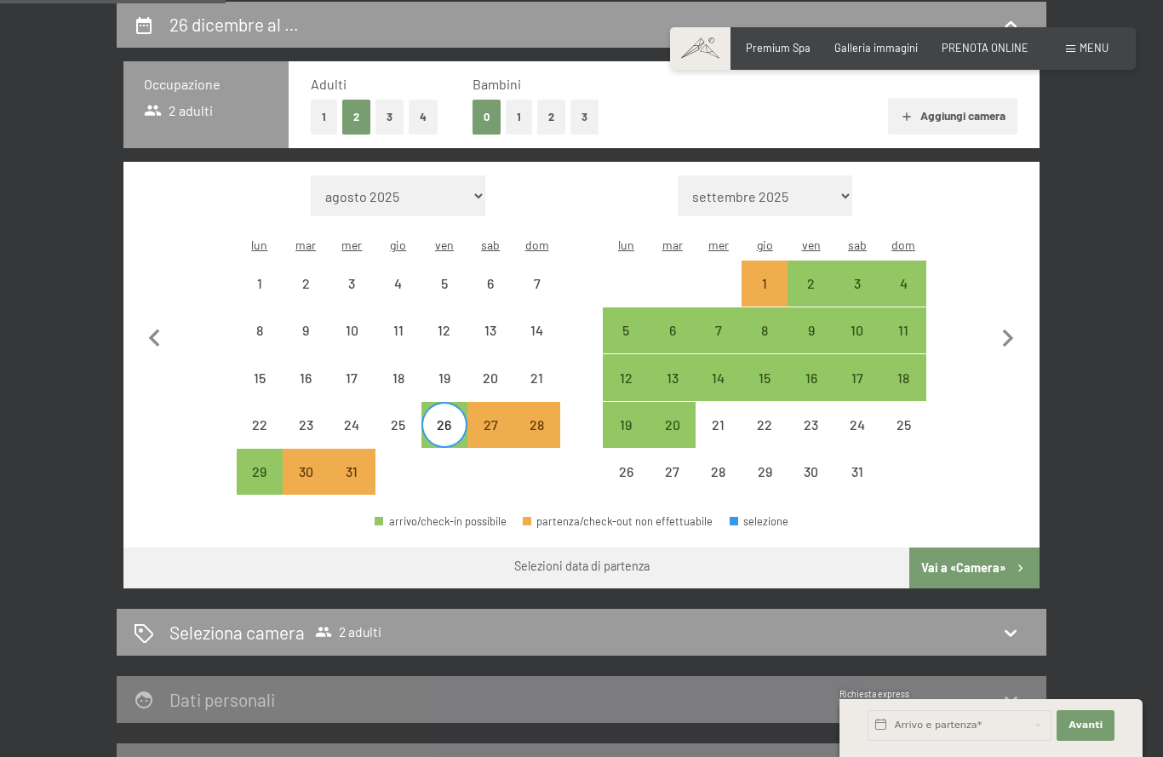
click at [497, 418] on div "27" at bounding box center [490, 439] width 43 height 43
select select "2025-12-01"
select select "2026-01-01"
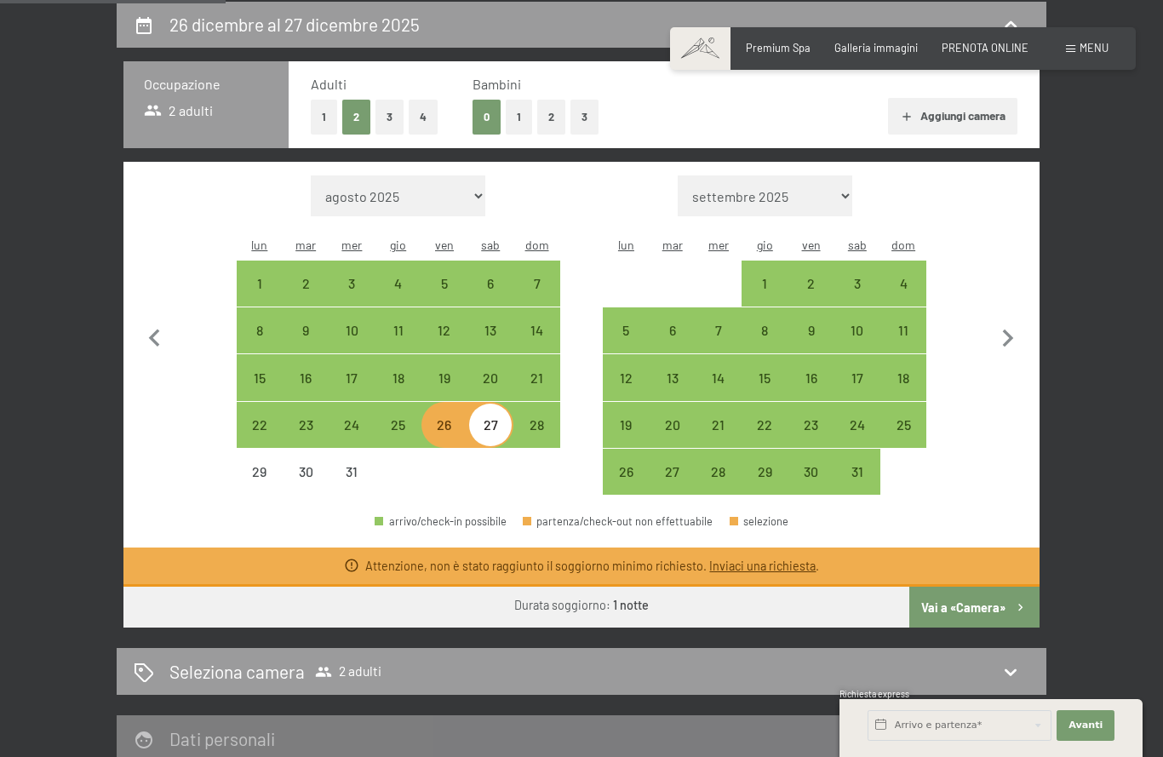
click at [501, 418] on div "27" at bounding box center [490, 439] width 43 height 43
select select "2025-12-01"
select select "2026-01-01"
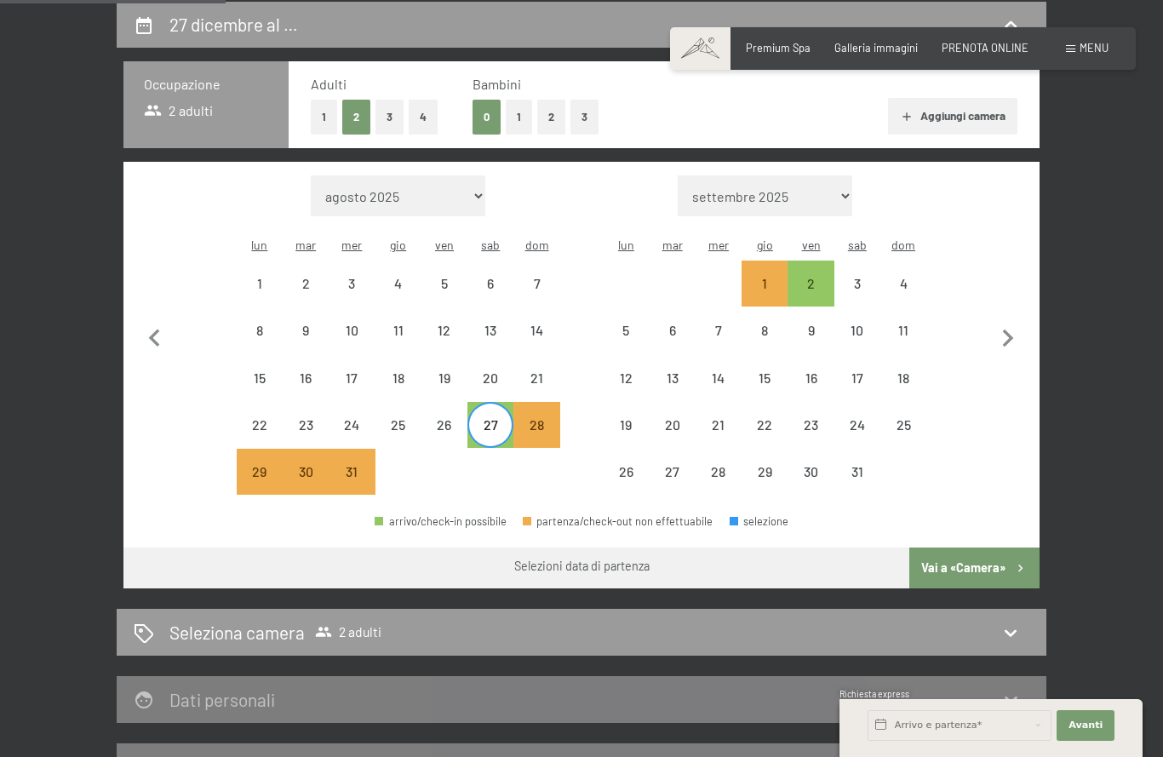
click at [811, 277] on div "2" at bounding box center [810, 298] width 43 height 43
select select "2025-12-01"
select select "2026-01-01"
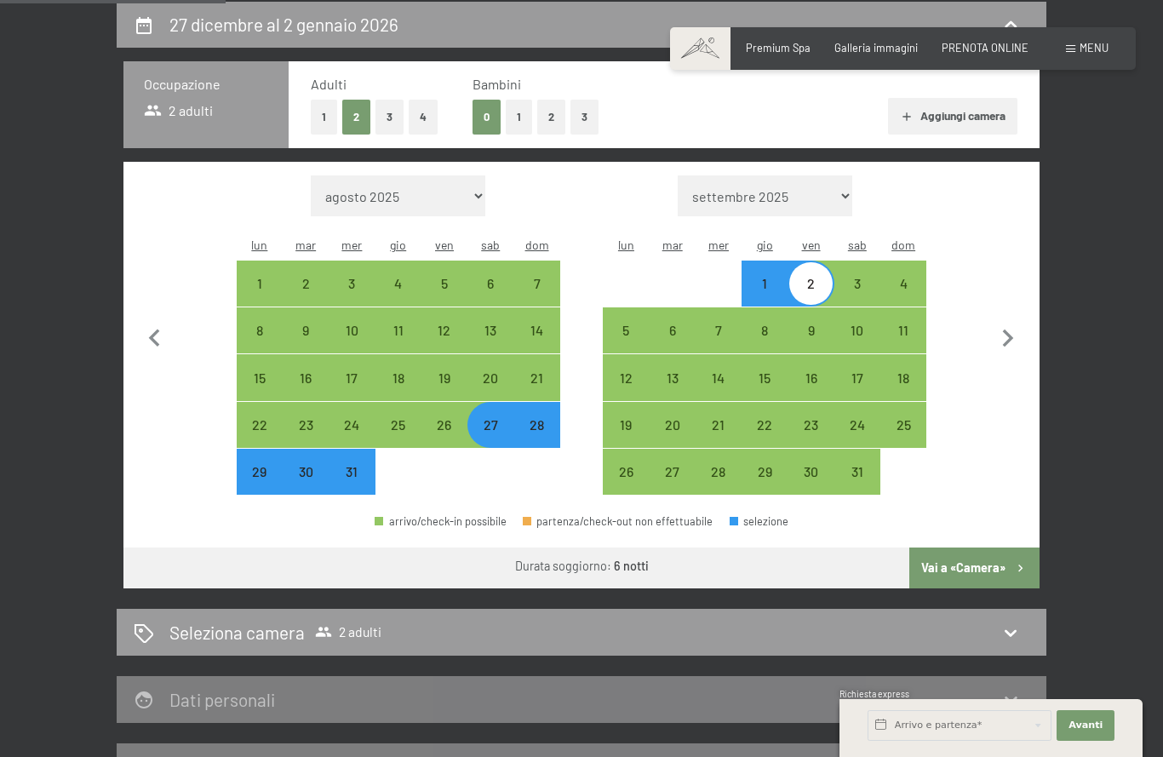
click at [980, 555] on button "Vai a «Camera»" at bounding box center [974, 567] width 130 height 41
select select "2025-12-01"
select select "2026-01-01"
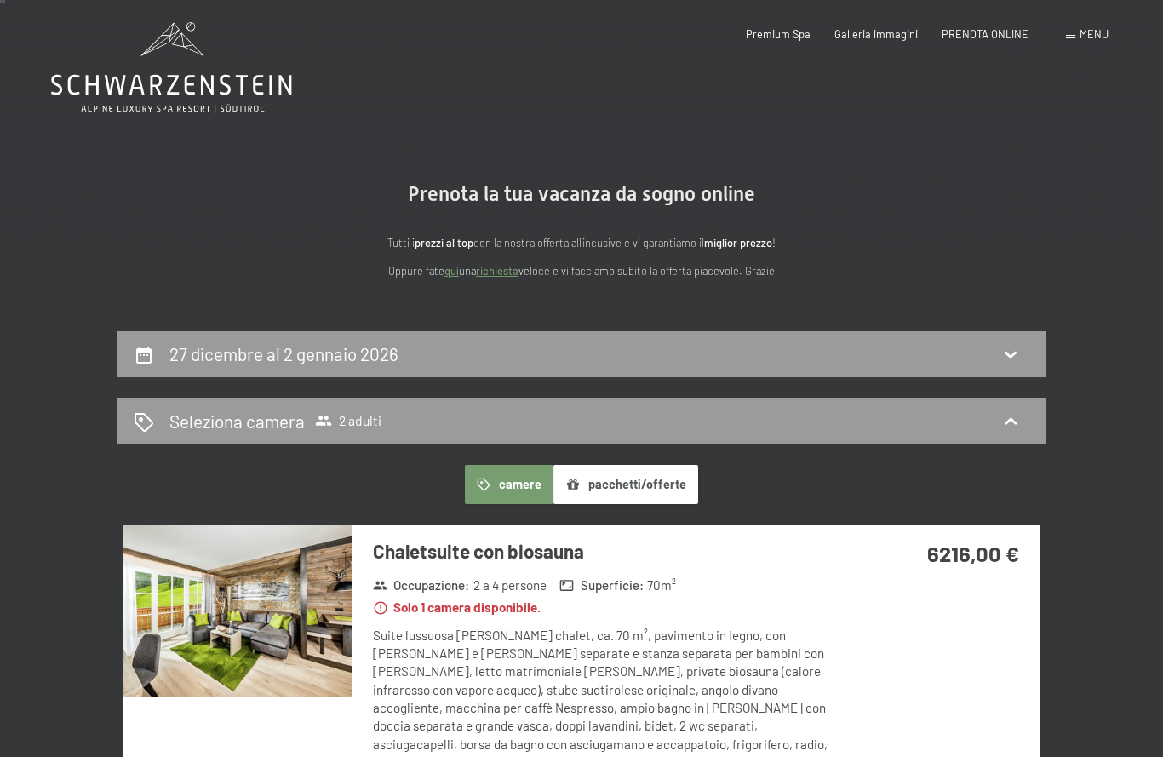
scroll to position [0, 0]
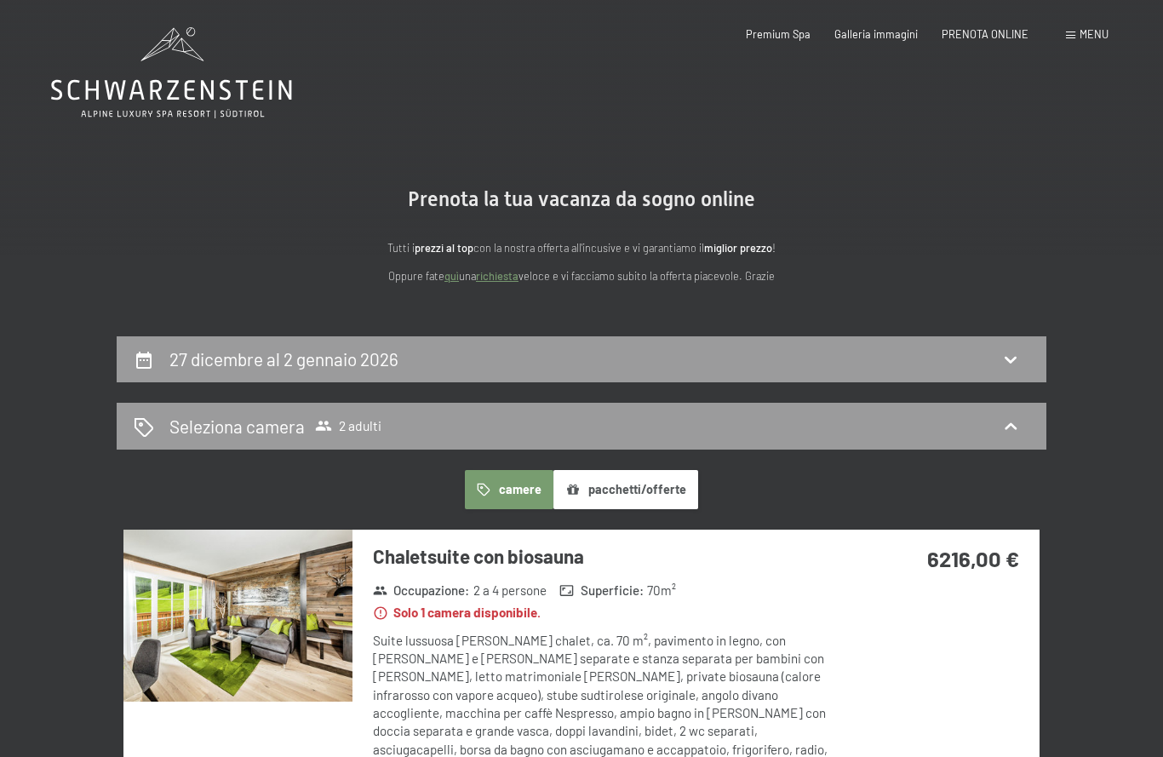
click at [734, 358] on div "27 dicembre al 2 gennaio 2026" at bounding box center [581, 358] width 895 height 25
select select "2025-12-01"
select select "2026-01-01"
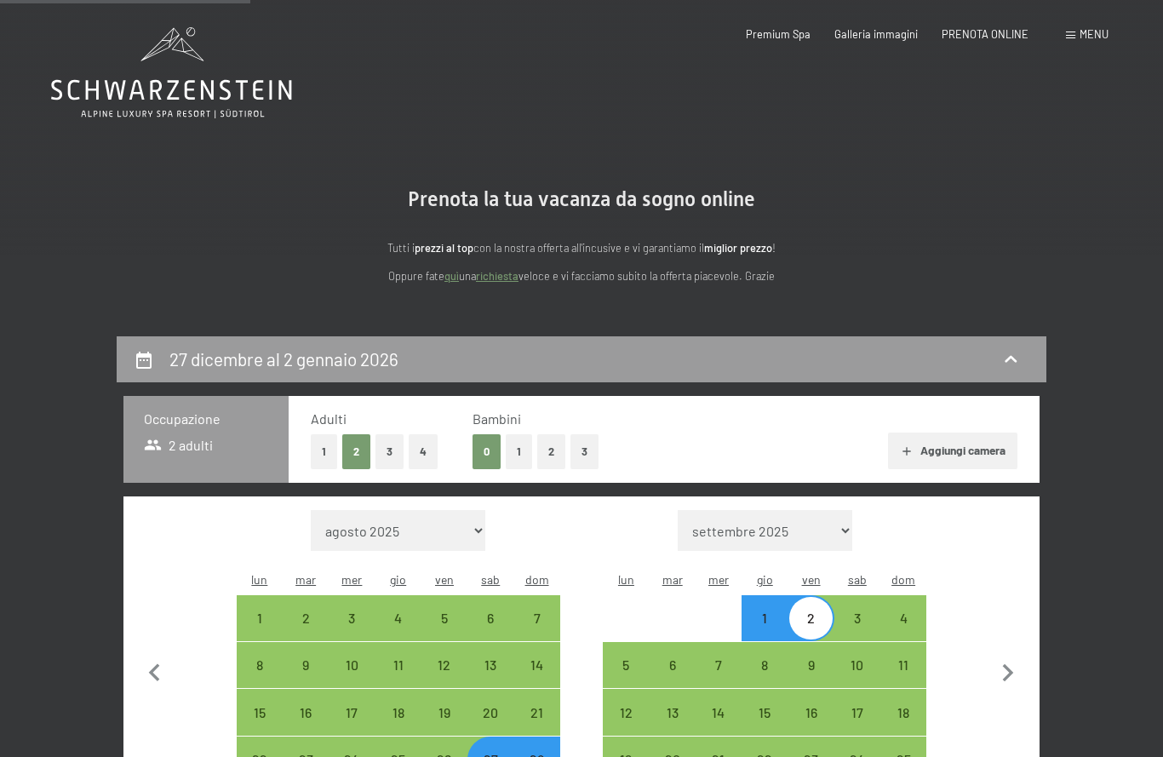
scroll to position [334, 0]
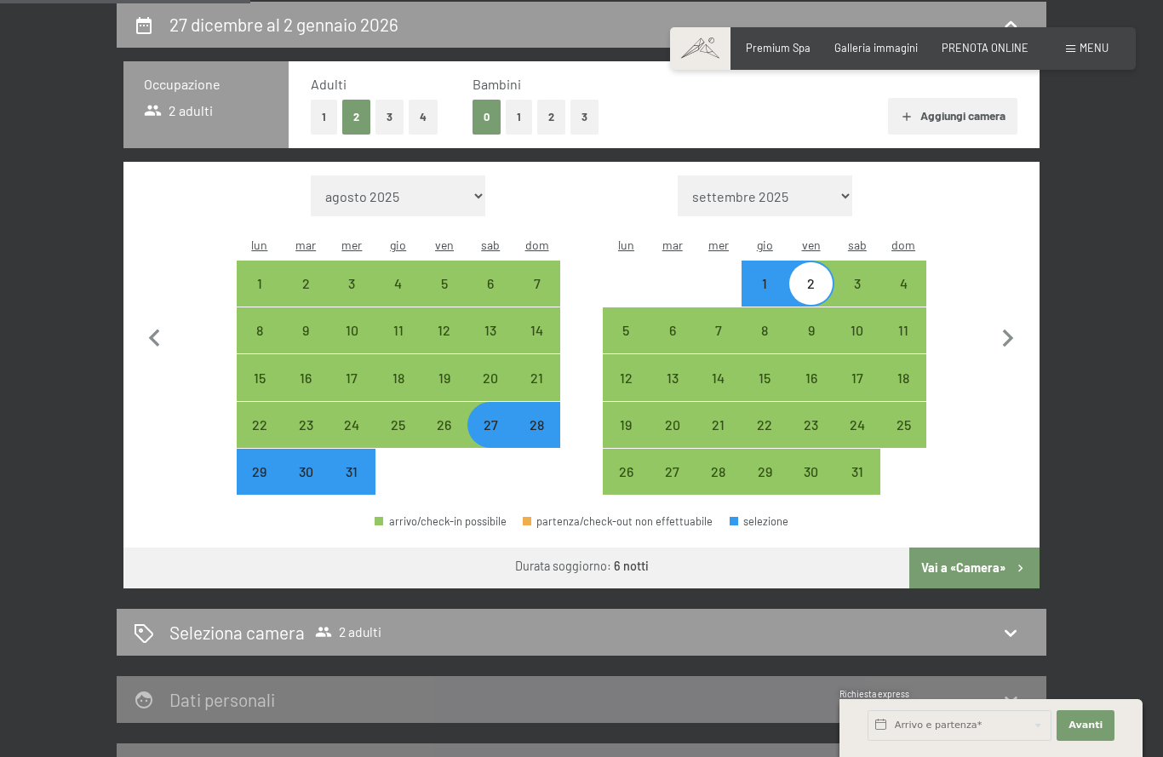
click at [626, 323] on div "5" at bounding box center [625, 344] width 43 height 43
select select "2025-12-01"
select select "2026-01-01"
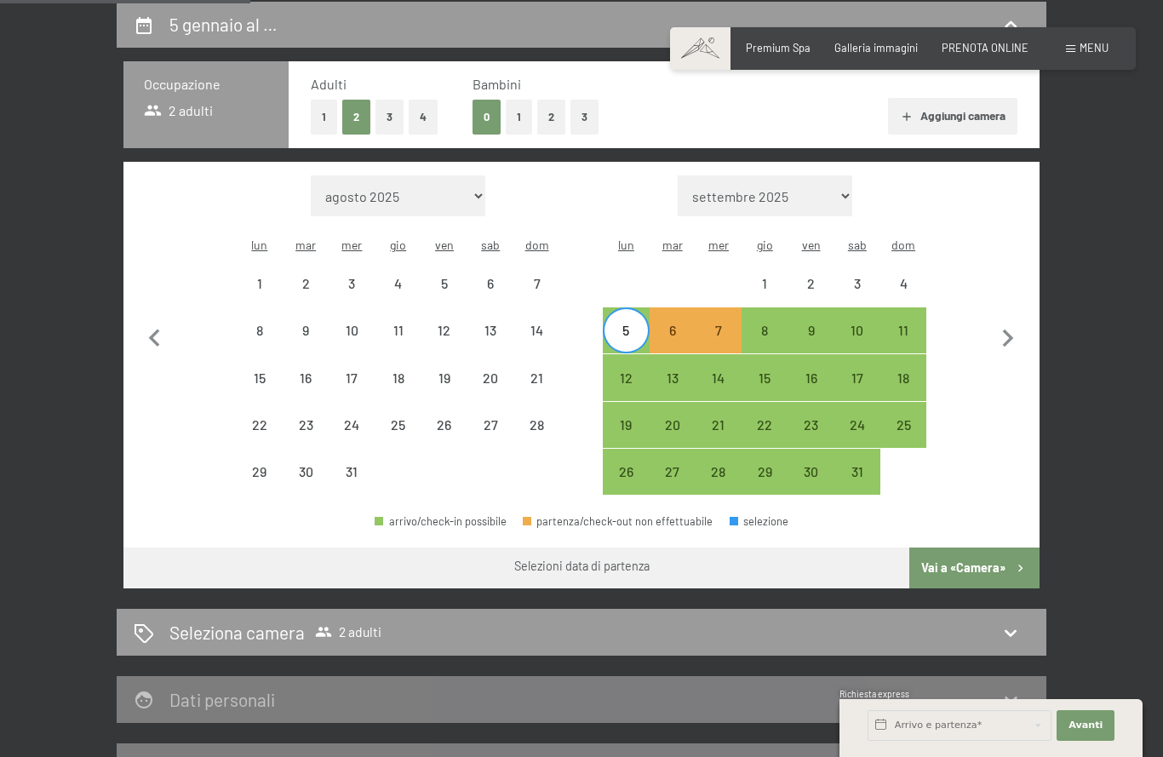
click at [865, 323] on div "10" at bounding box center [857, 344] width 43 height 43
select select "2025-12-01"
select select "2026-01-01"
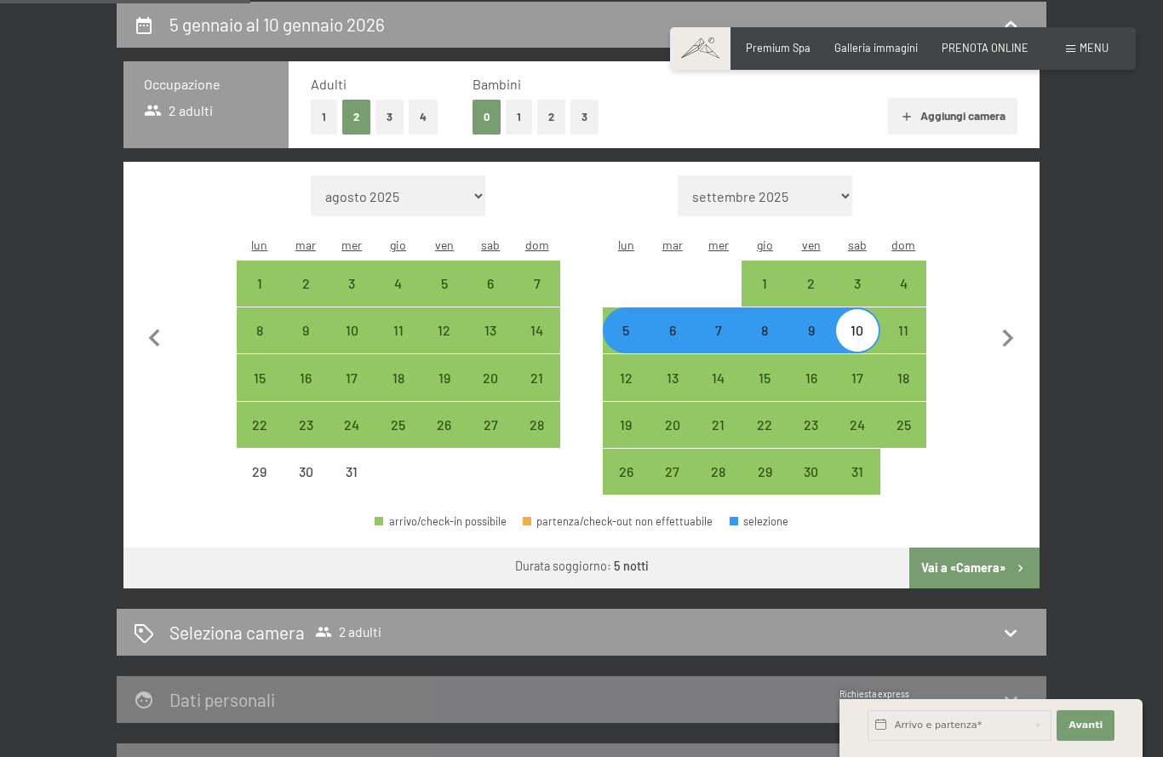
click at [980, 547] on button "Vai a «Camera»" at bounding box center [974, 567] width 130 height 41
select select "2025-12-01"
select select "2026-01-01"
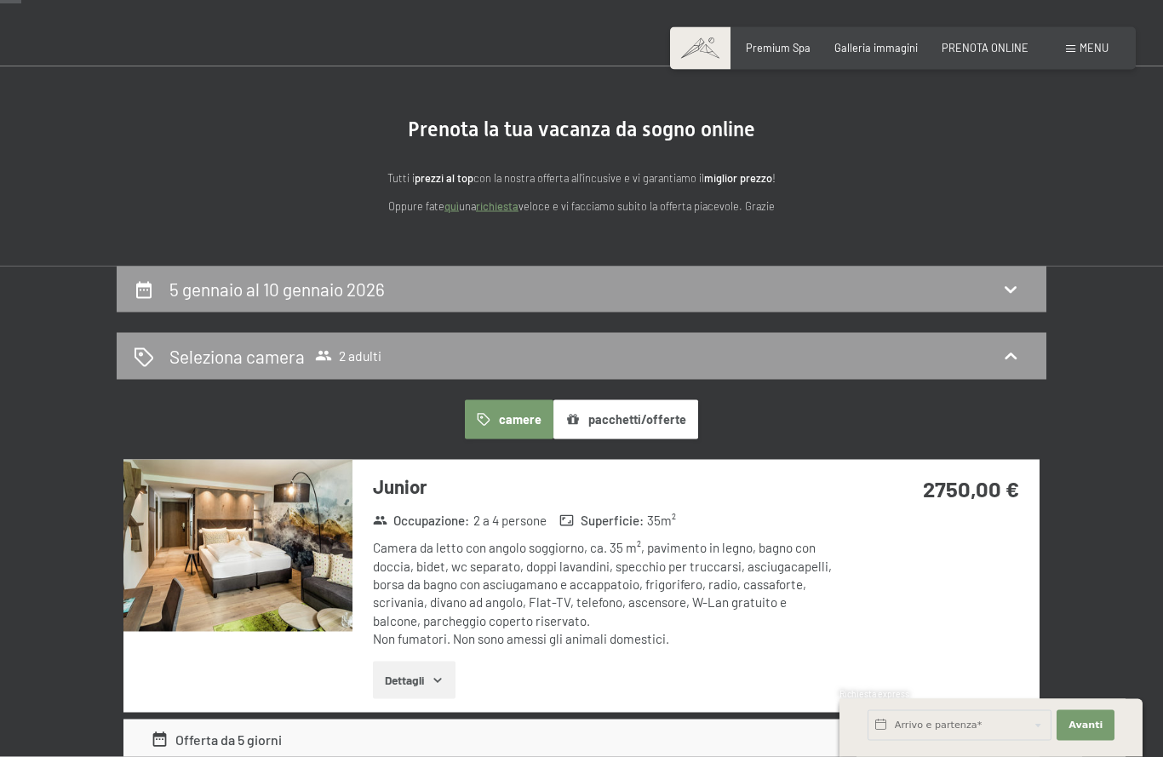
scroll to position [0, 0]
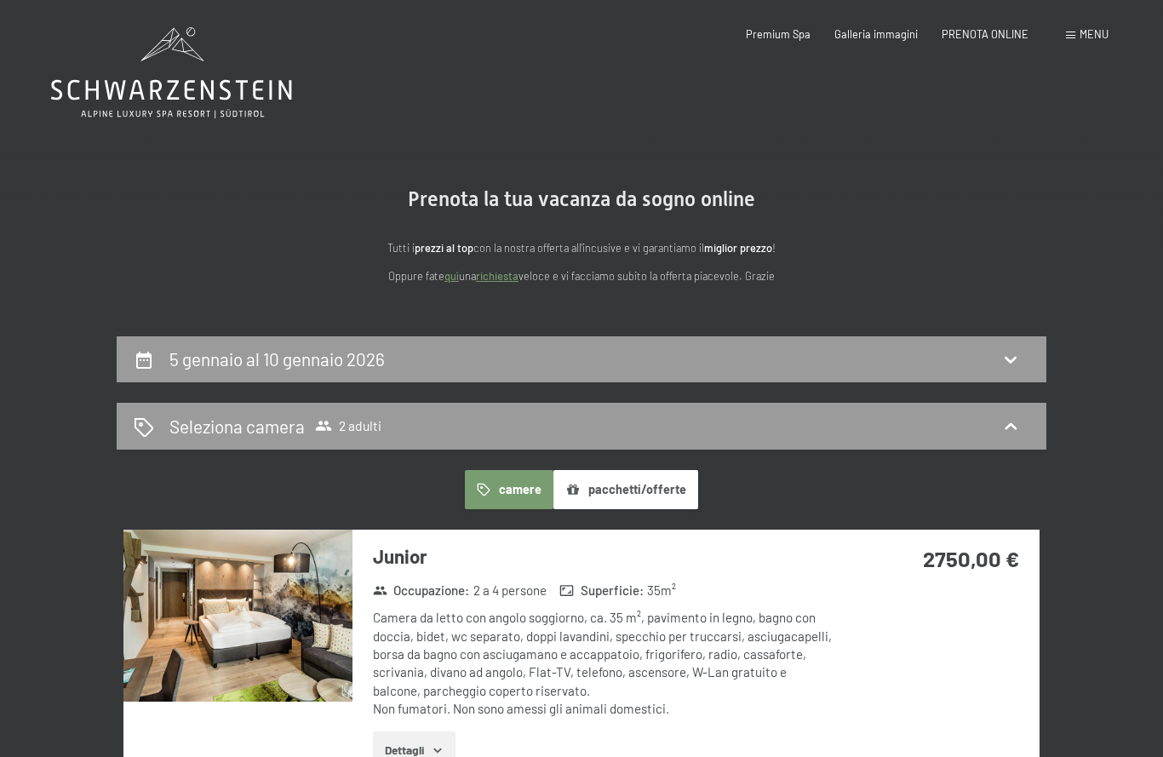
click at [817, 351] on div "5 gennaio al 10 gennaio 2026" at bounding box center [581, 358] width 895 height 25
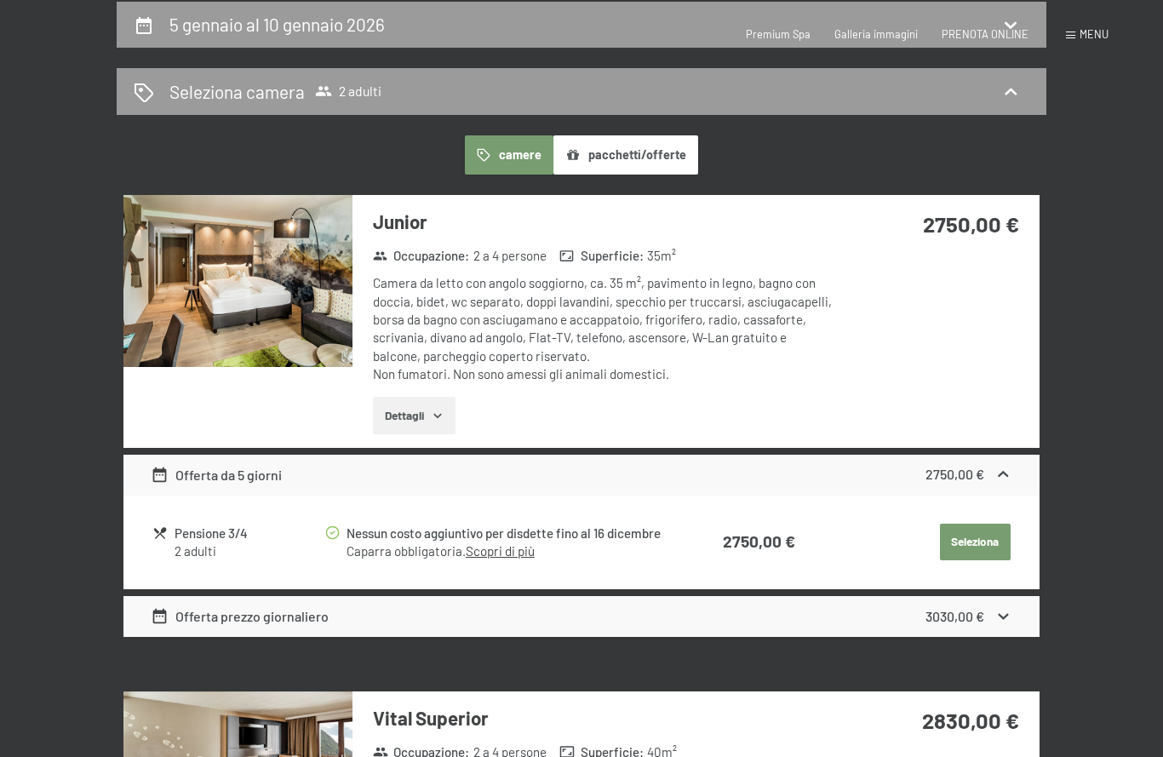
select select "2025-12-01"
select select "2026-01-01"
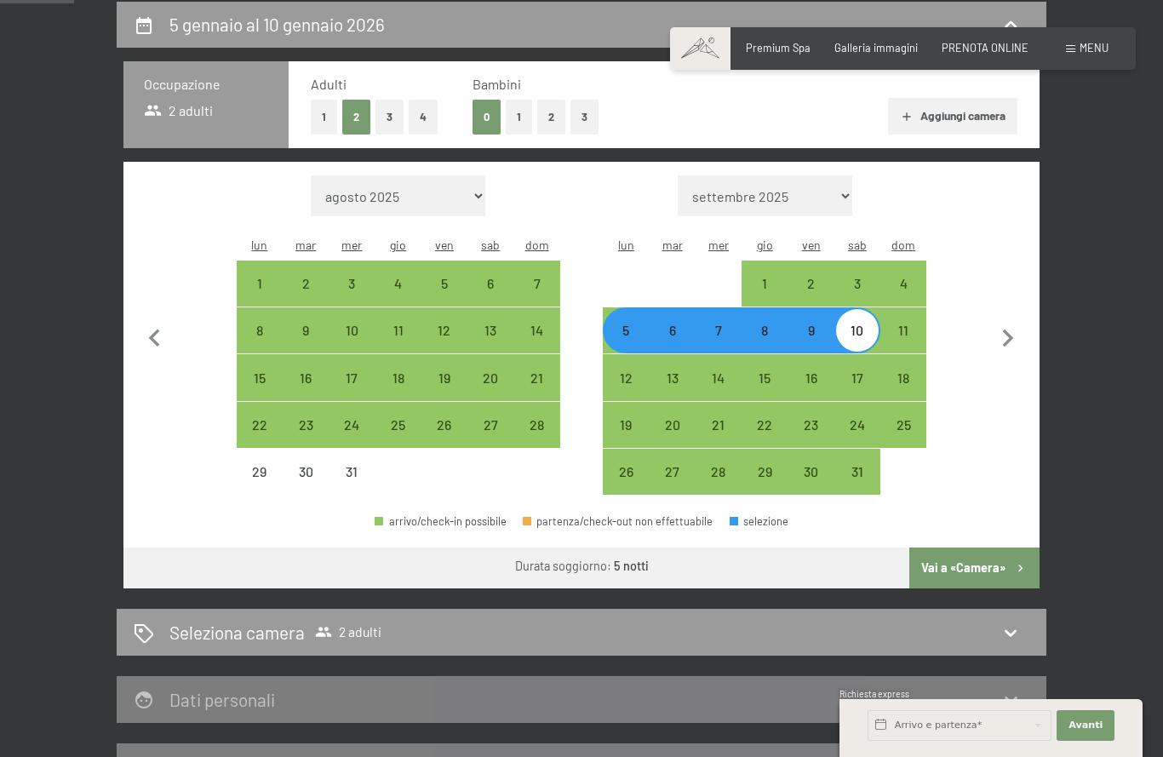
click at [547, 418] on div "28" at bounding box center [536, 439] width 43 height 43
select select "2025-12-01"
select select "2026-01-01"
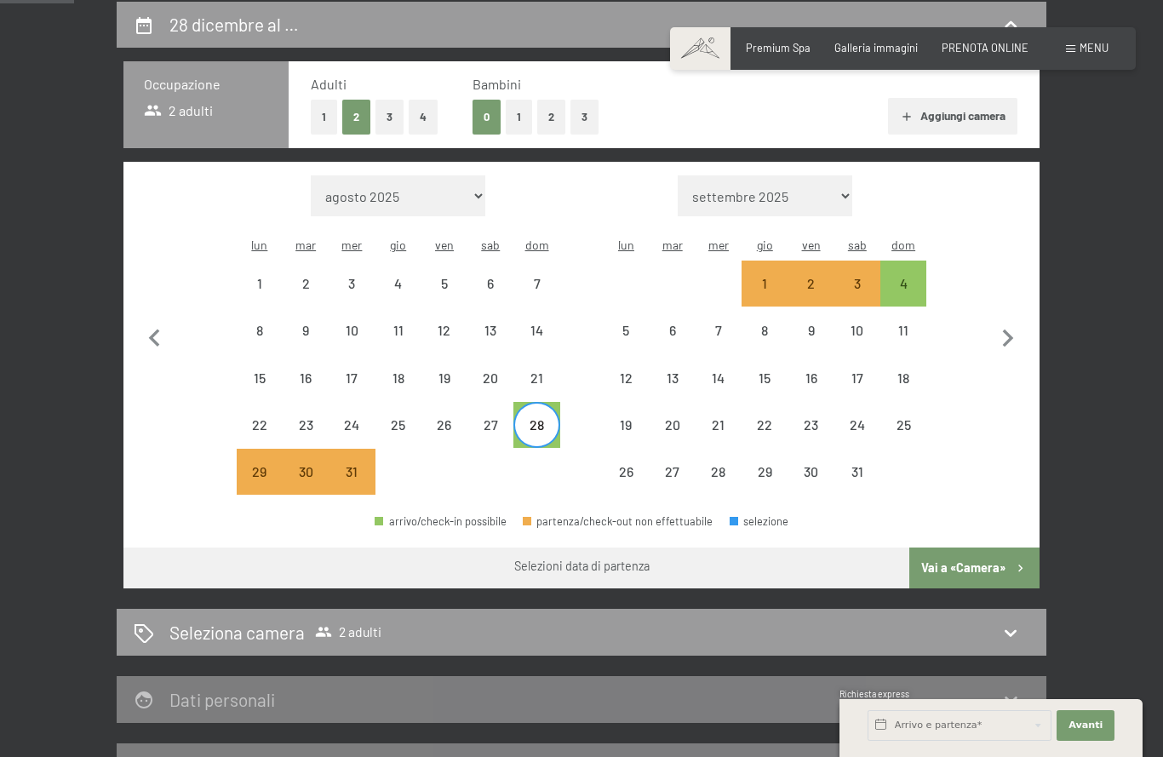
click at [854, 277] on div "3" at bounding box center [857, 298] width 43 height 43
select select "2025-12-01"
select select "2026-01-01"
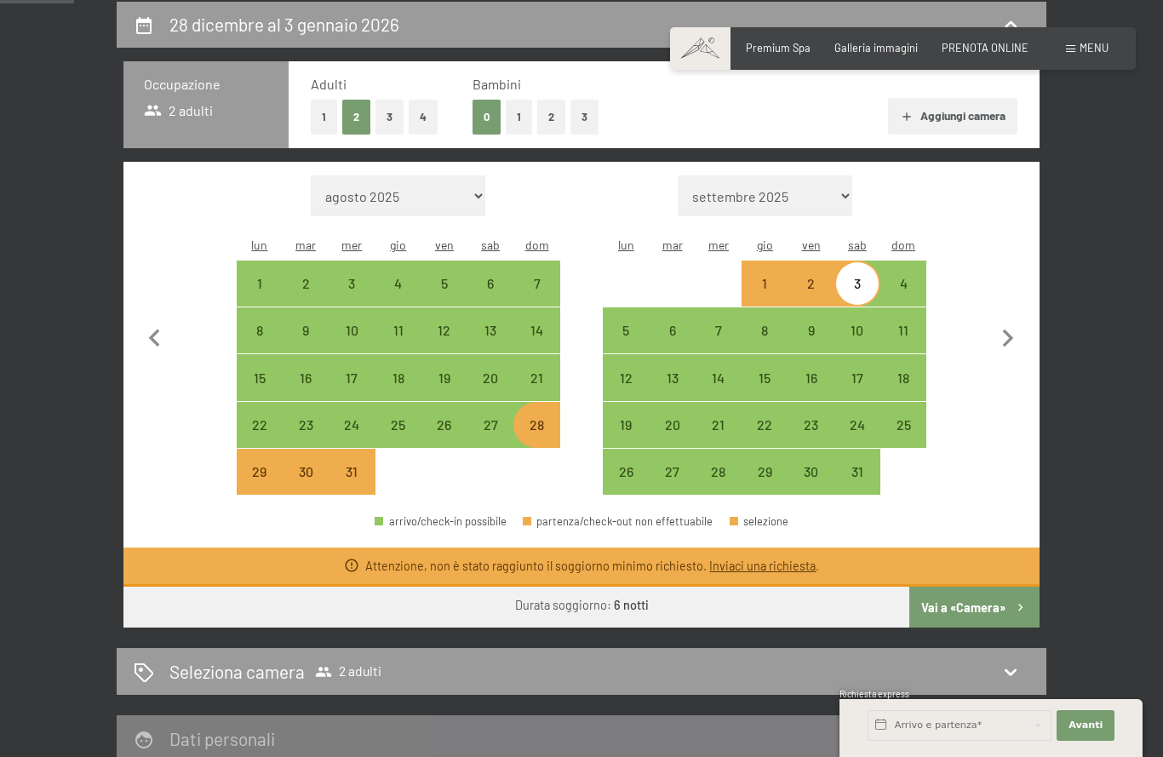
click at [496, 418] on div "27" at bounding box center [490, 439] width 43 height 43
select select "2025-12-01"
select select "2026-01-01"
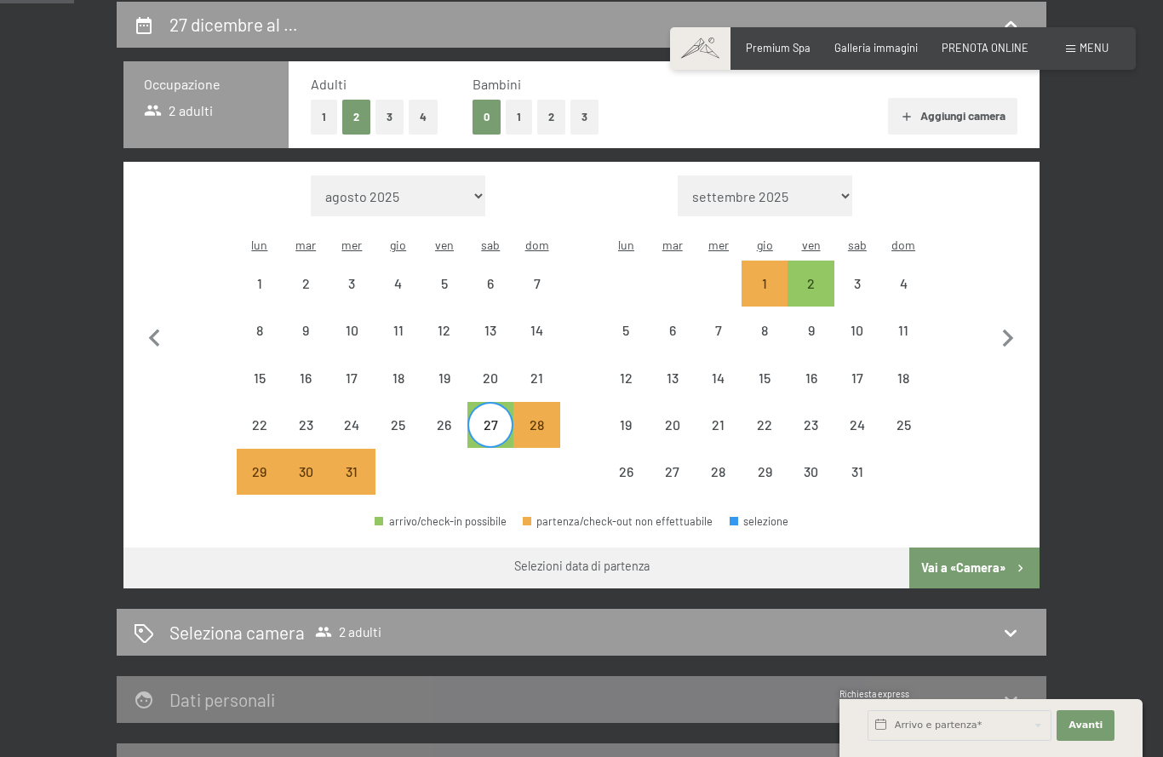
click at [757, 277] on div "1" at bounding box center [764, 298] width 43 height 43
select select "2025-12-01"
select select "2026-01-01"
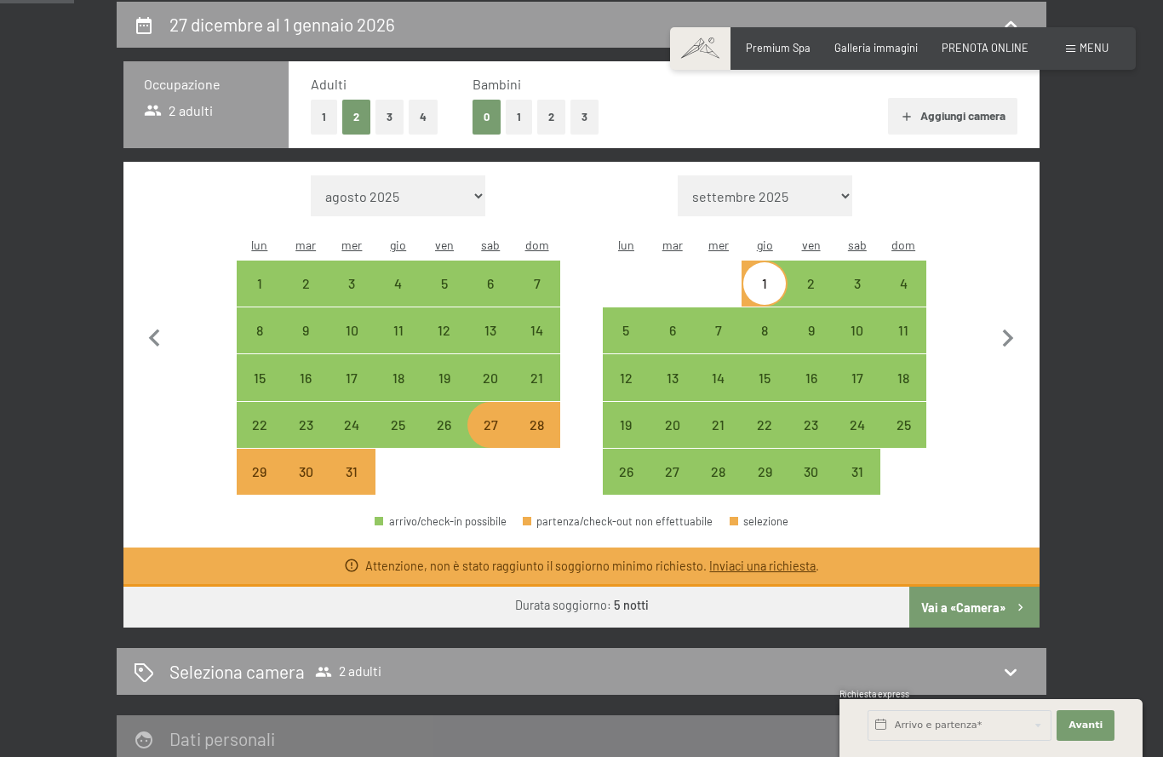
click at [808, 277] on div "2" at bounding box center [810, 298] width 43 height 43
select select "2025-12-01"
select select "2026-01-01"
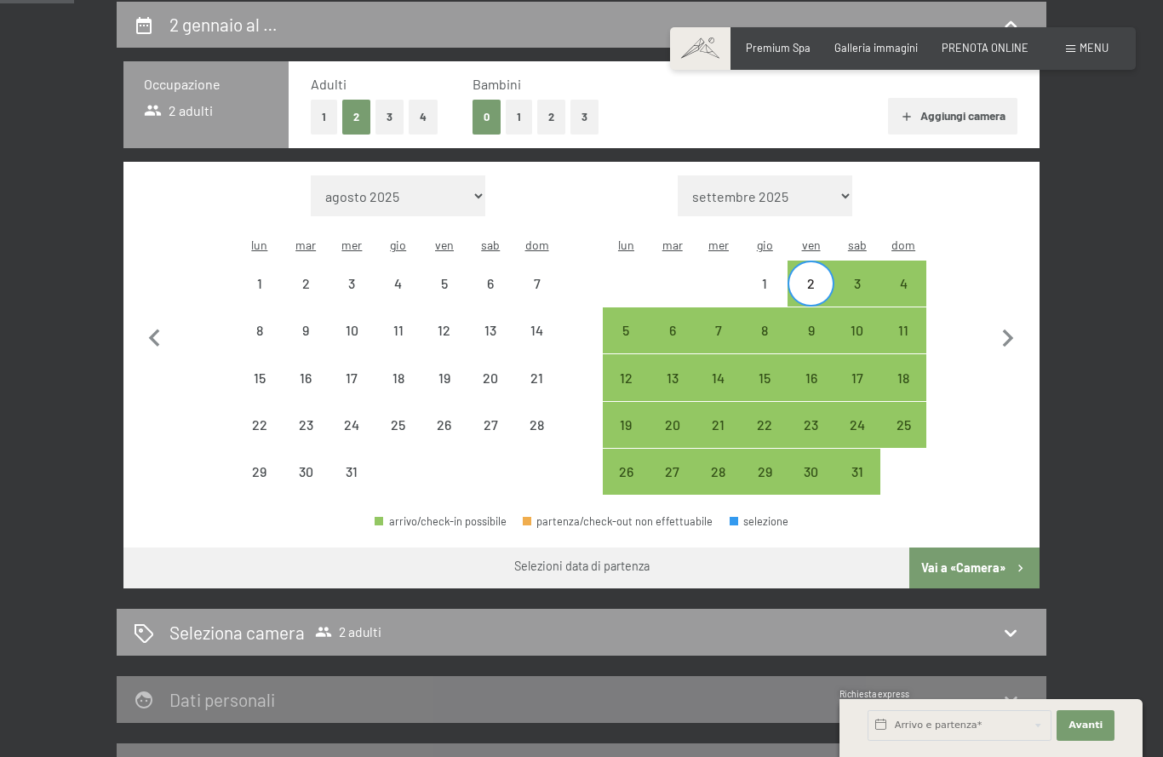
click at [498, 418] on div "27" at bounding box center [490, 439] width 43 height 43
select select "2025-12-01"
select select "2026-01-01"
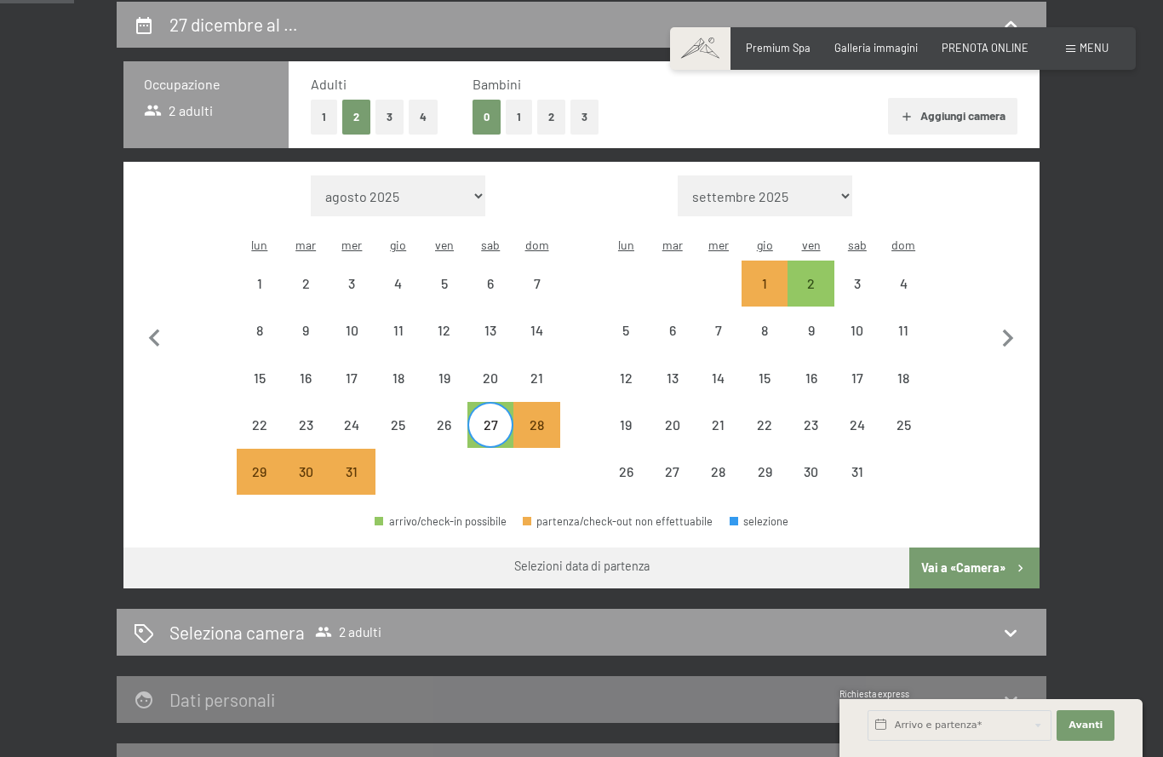
click at [812, 277] on div "2" at bounding box center [810, 298] width 43 height 43
select select "2025-12-01"
select select "2026-01-01"
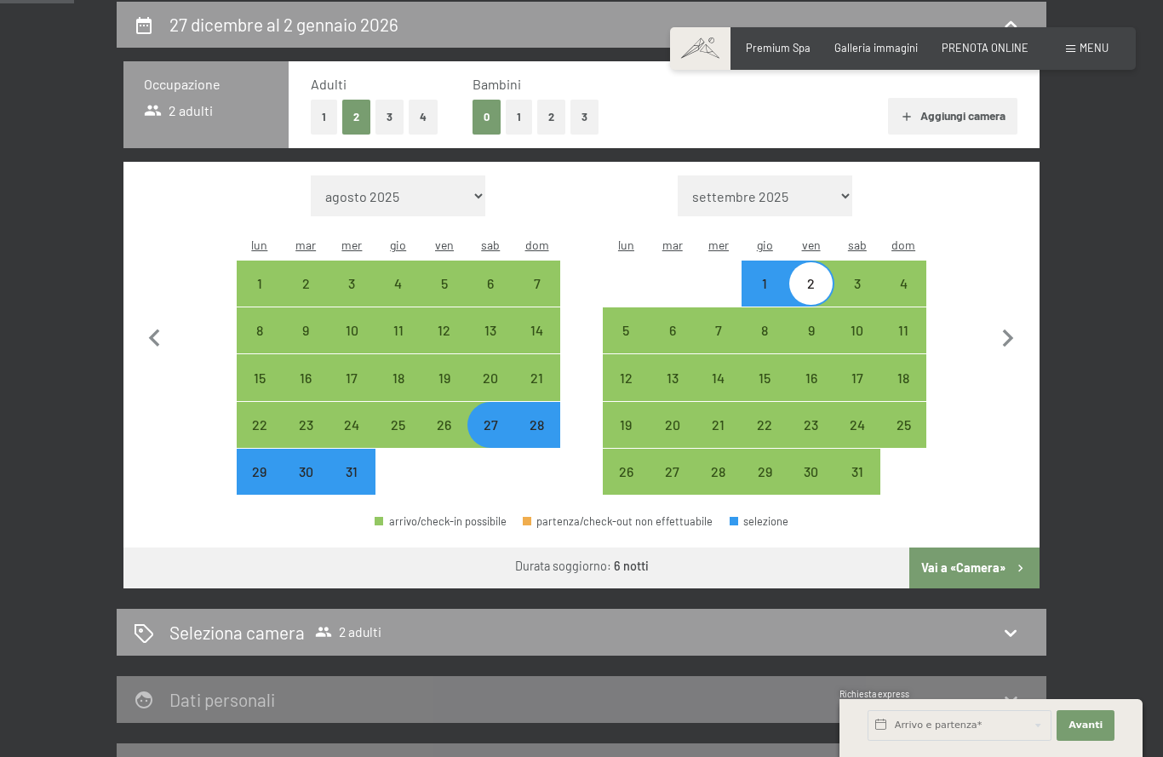
click at [975, 547] on button "Vai a «Camera»" at bounding box center [974, 567] width 130 height 41
select select "2025-12-01"
select select "2026-01-01"
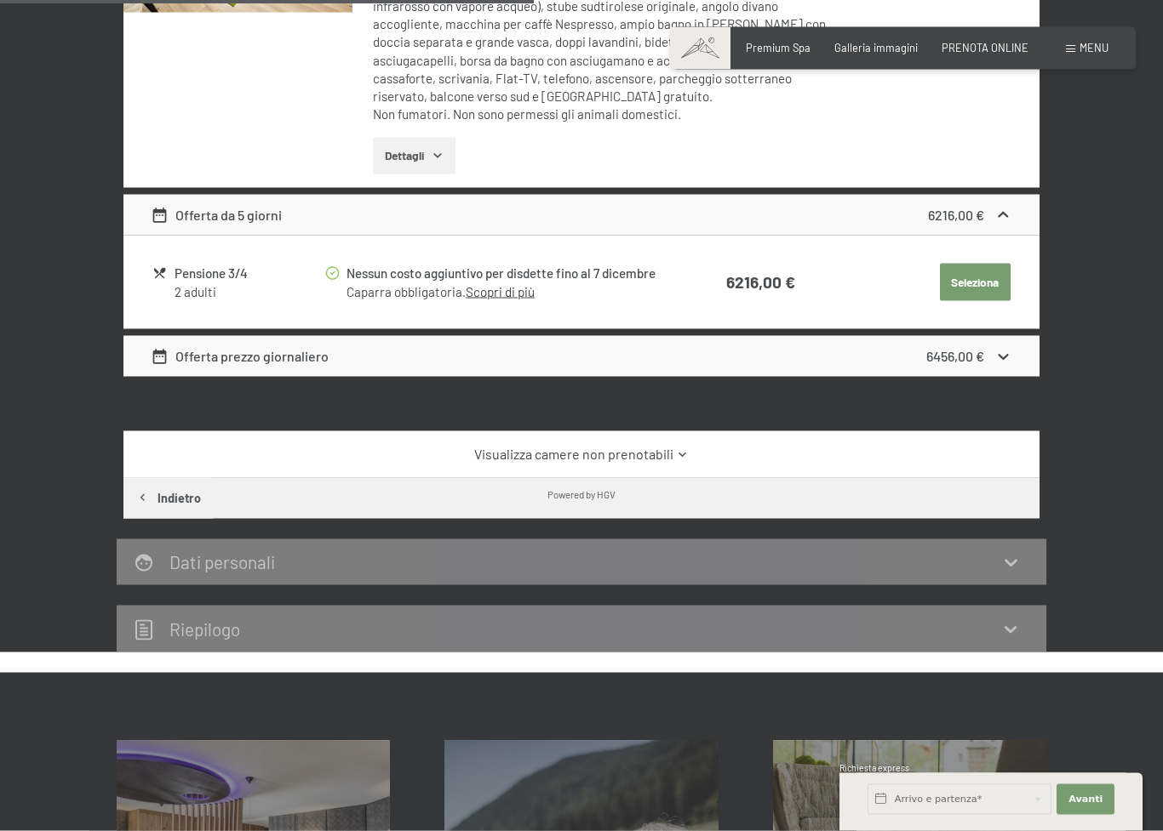
scroll to position [689, 0]
click at [655, 444] on link "Visualizza camere non prenotabili" at bounding box center [581, 453] width 860 height 19
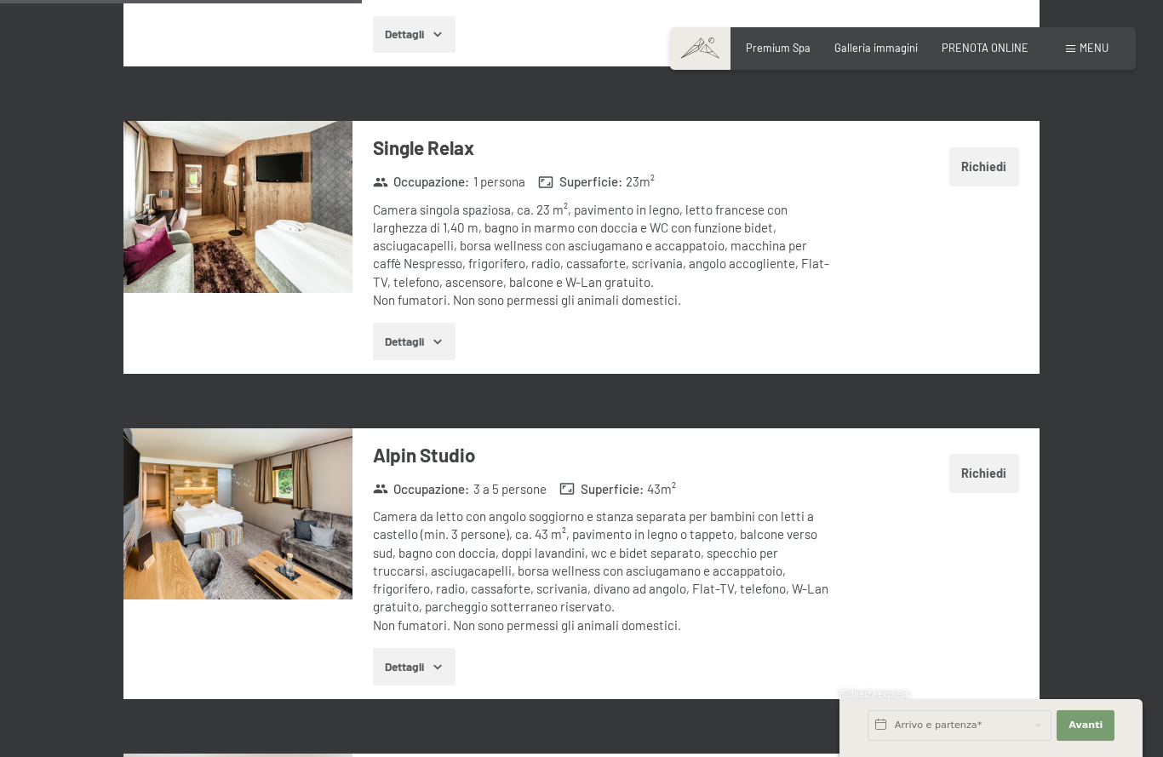
scroll to position [1696, 0]
